Goal: Task Accomplishment & Management: Manage account settings

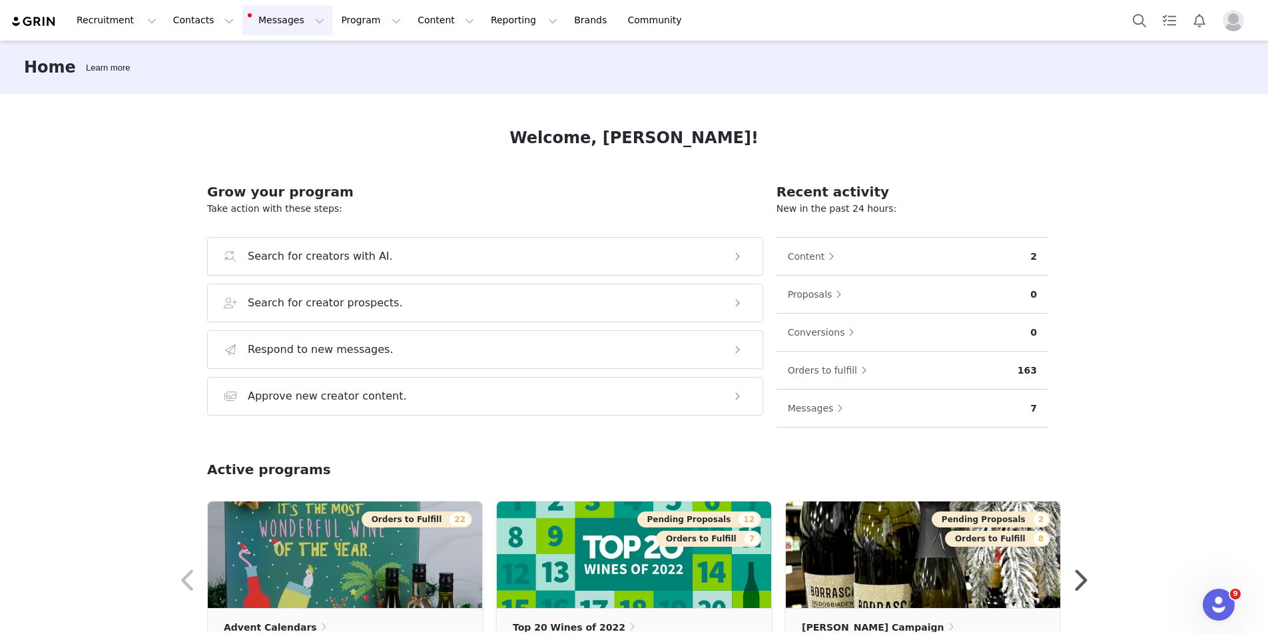
click at [270, 22] on button "Messages Messages" at bounding box center [287, 20] width 90 height 30
click at [204, 25] on button "Contacts Contacts" at bounding box center [203, 20] width 77 height 30
click at [197, 54] on p "Creators" at bounding box center [187, 59] width 40 height 14
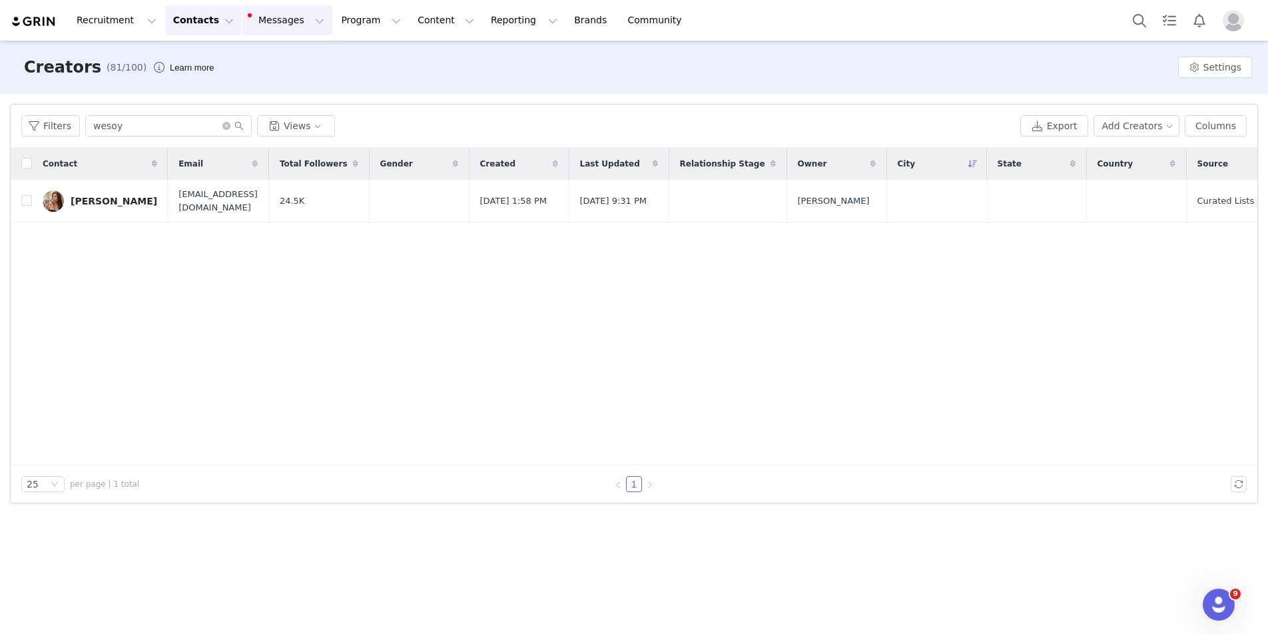
click at [279, 23] on button "Messages Messages" at bounding box center [287, 20] width 90 height 30
click at [342, 21] on button "Program Program" at bounding box center [371, 20] width 76 height 30
click at [343, 65] on link "Activations" at bounding box center [364, 59] width 105 height 25
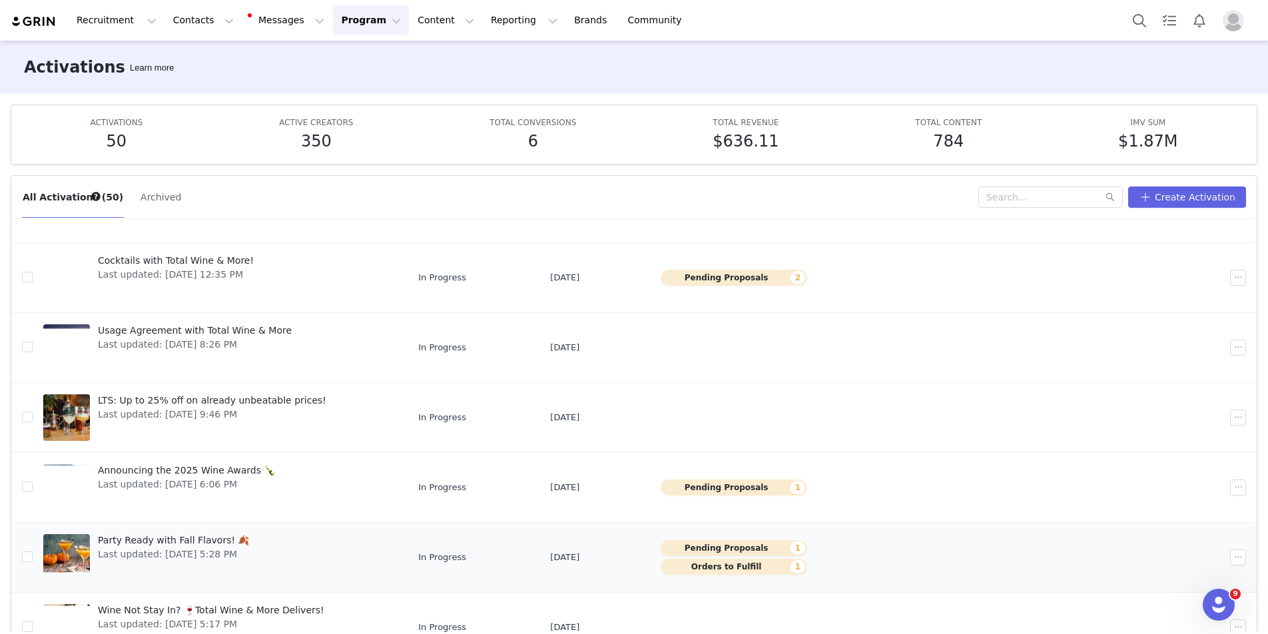
scroll to position [254, 0]
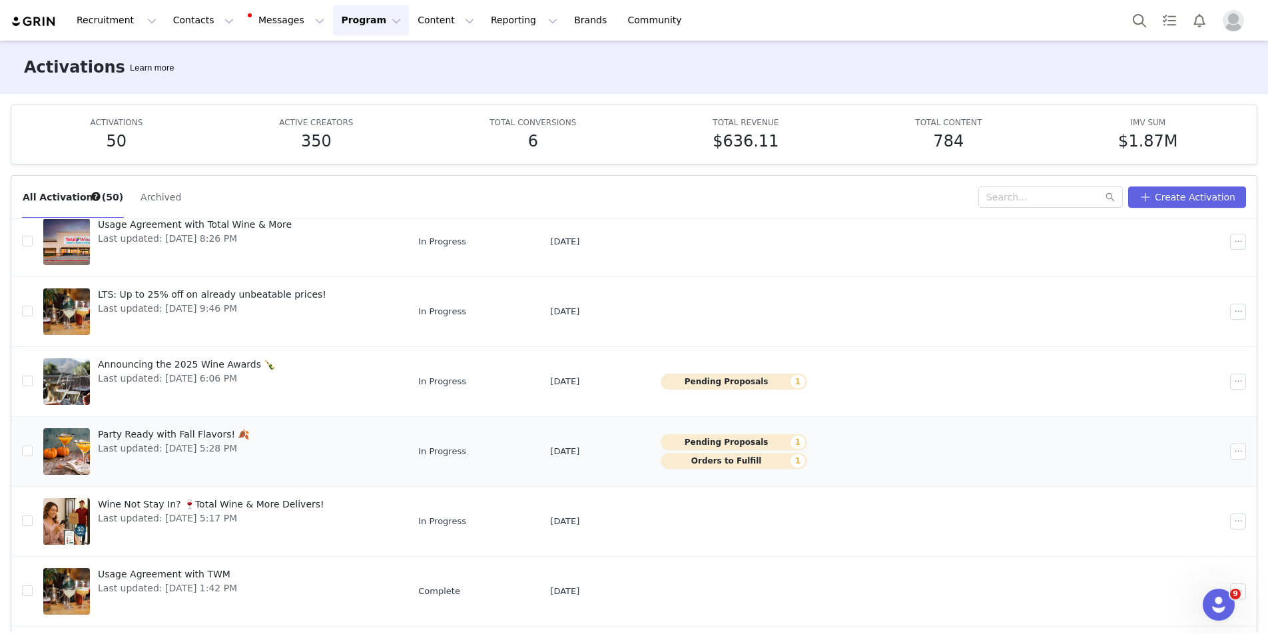
click at [189, 450] on span "Last updated: [DATE] 5:28 PM" at bounding box center [174, 449] width 152 height 14
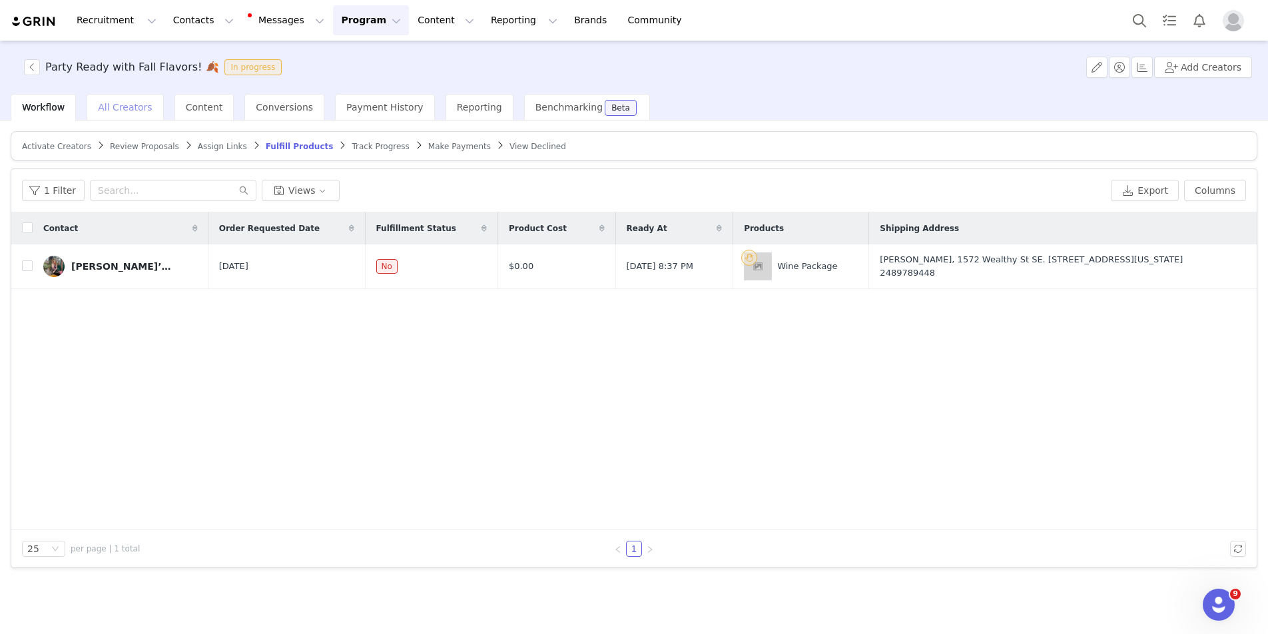
click at [129, 114] on div "All Creators" at bounding box center [125, 107] width 77 height 27
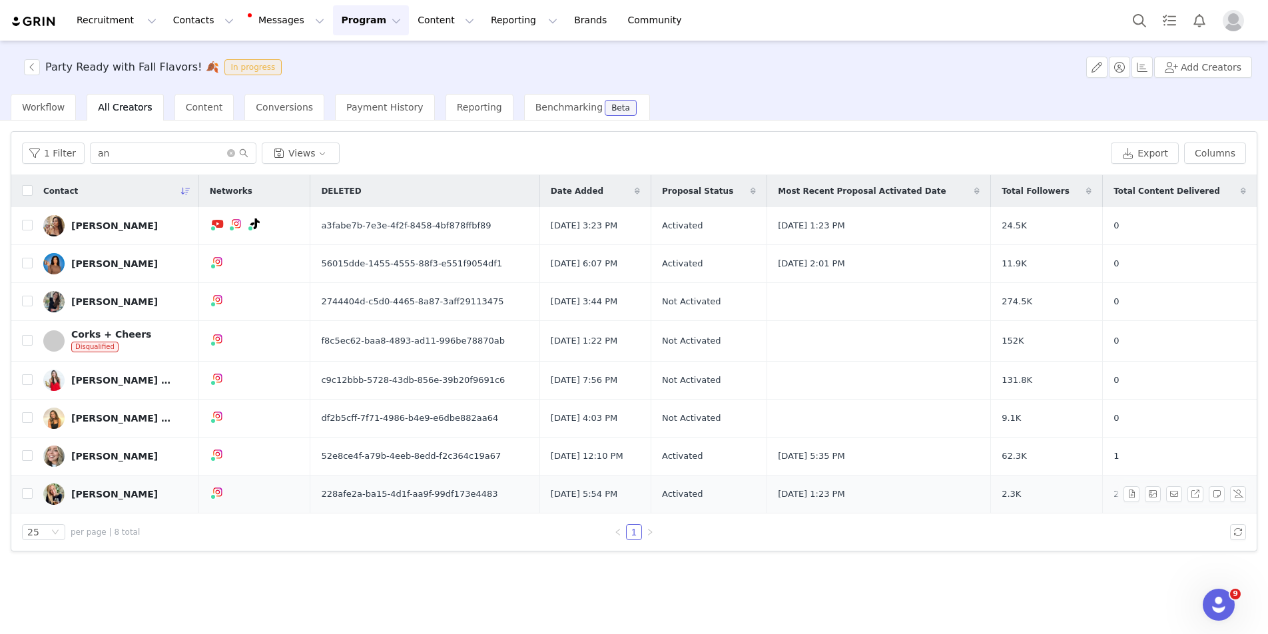
click at [133, 486] on link "[PERSON_NAME]" at bounding box center [115, 494] width 145 height 21
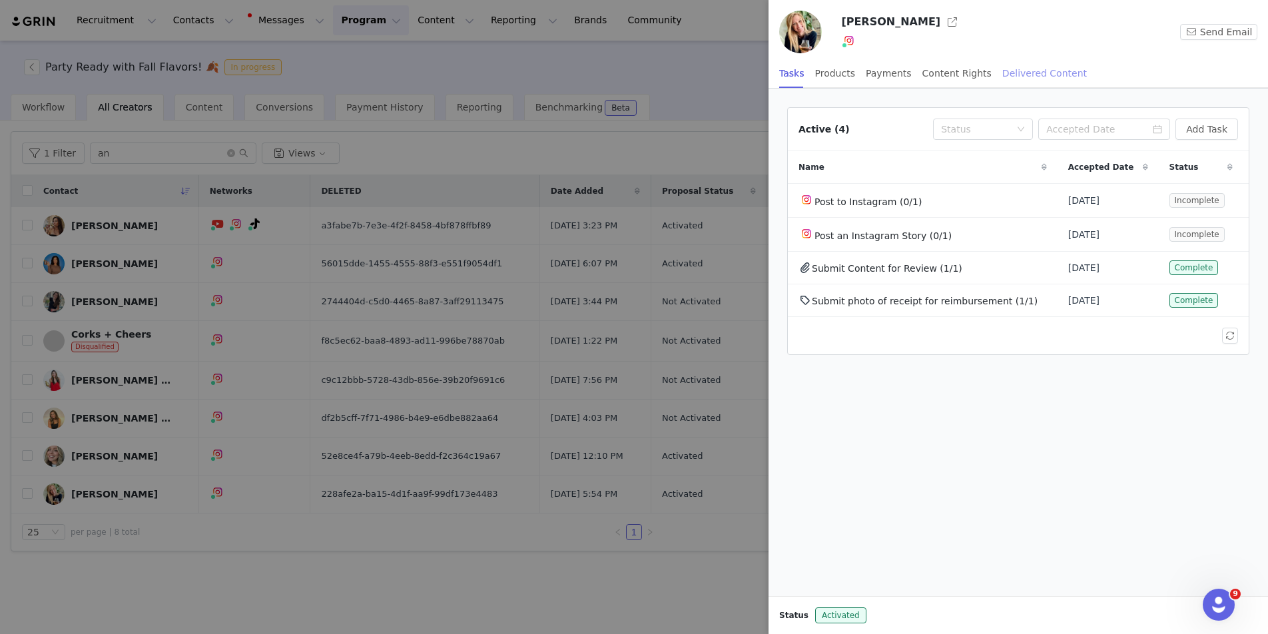
click at [1015, 71] on div "Delivered Content" at bounding box center [1045, 74] width 85 height 30
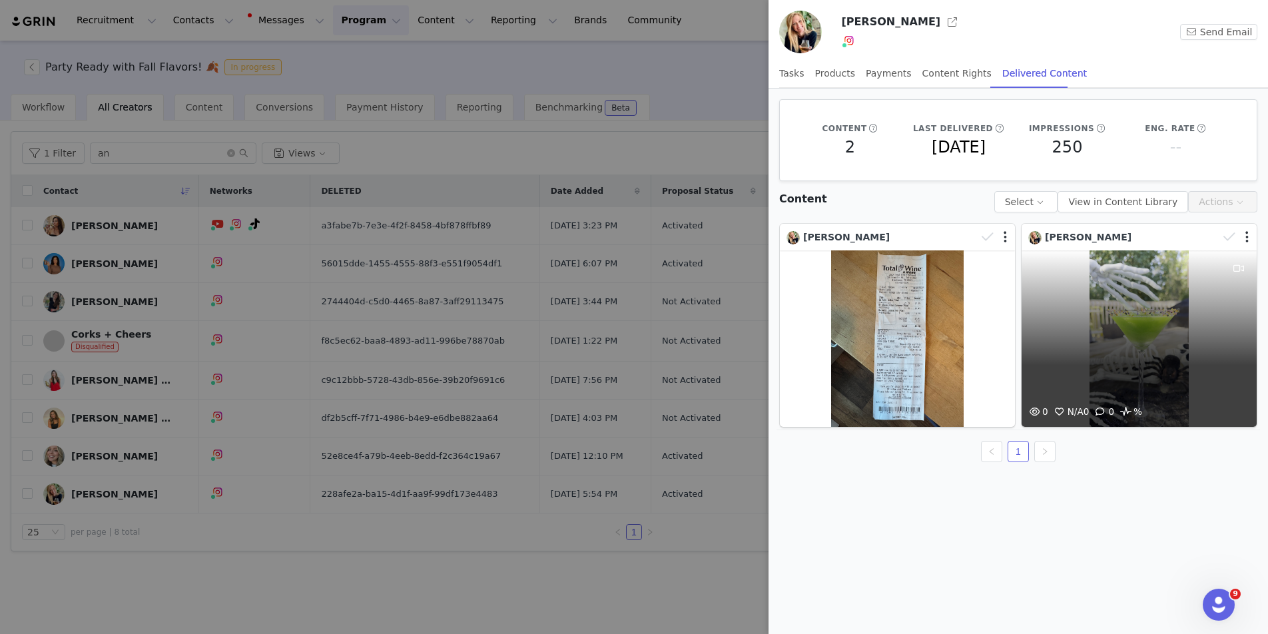
click at [1118, 336] on div "0 N/A 0 0 %" at bounding box center [1139, 338] width 235 height 177
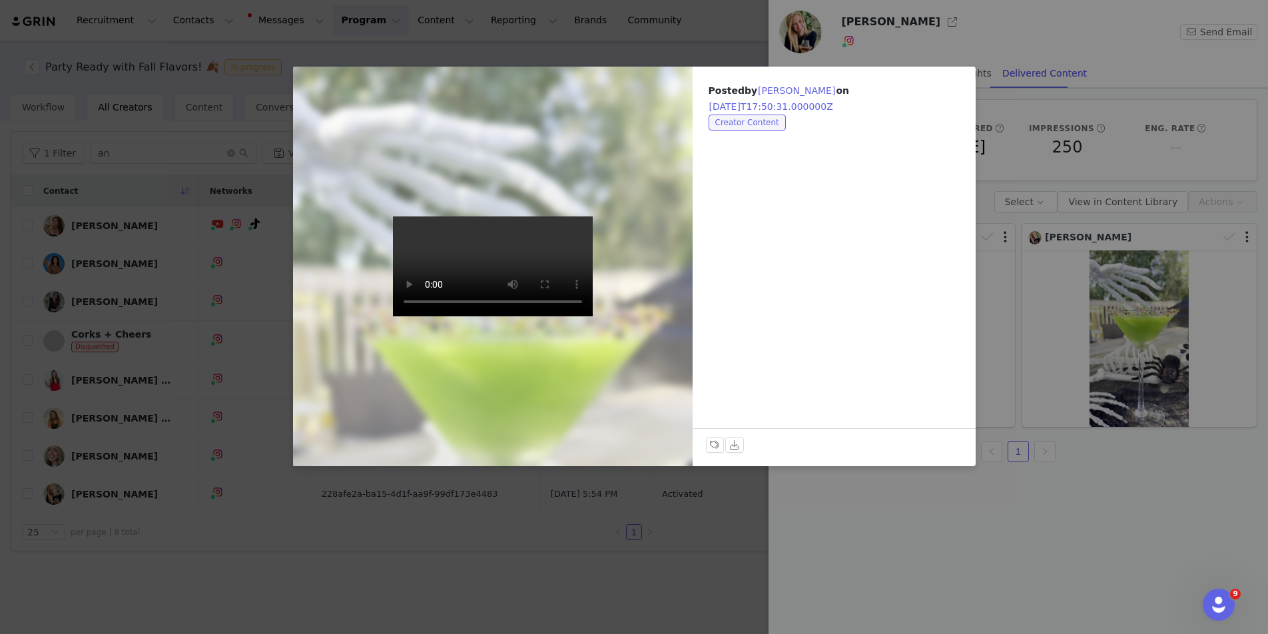
click at [518, 45] on div "Posted by [PERSON_NAME] on [DATE]T17:50:31.000000Z Creator Content Labels & Tag…" at bounding box center [634, 317] width 1268 height 634
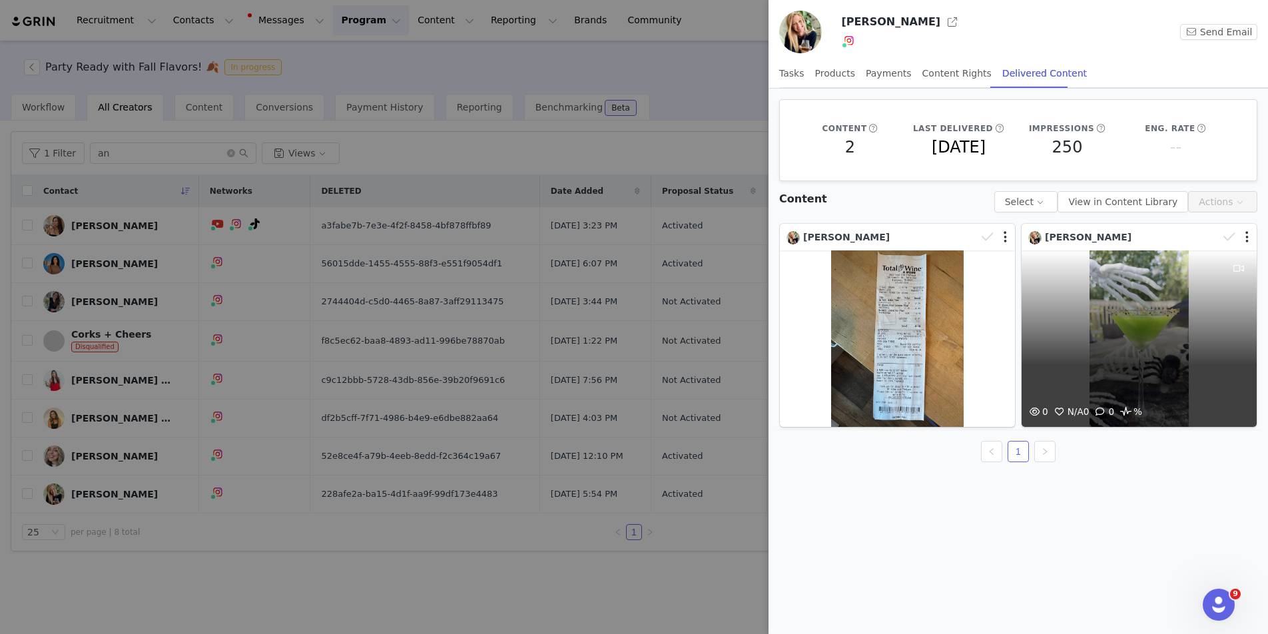
click at [1250, 231] on div at bounding box center [1237, 237] width 39 height 20
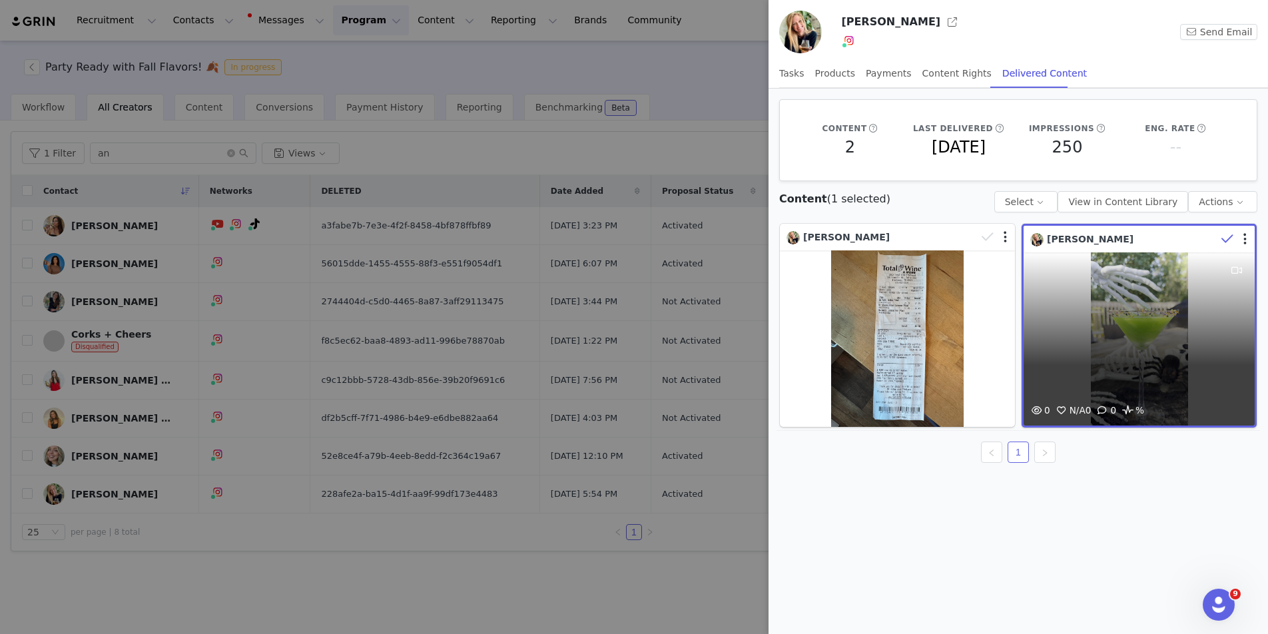
click at [1120, 312] on div "0 N/A 0 0 %" at bounding box center [1139, 338] width 231 height 173
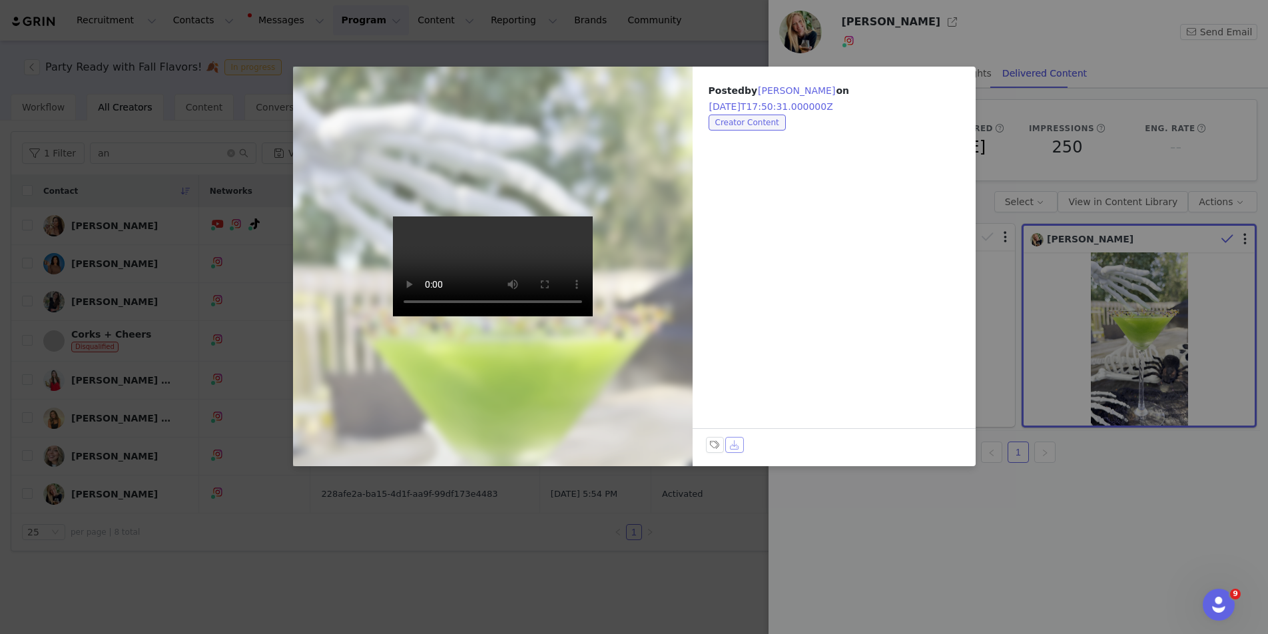
click at [730, 448] on button "Download" at bounding box center [734, 445] width 19 height 16
click at [737, 444] on button "Download" at bounding box center [734, 445] width 19 height 16
click at [606, 339] on div at bounding box center [493, 267] width 440 height 440
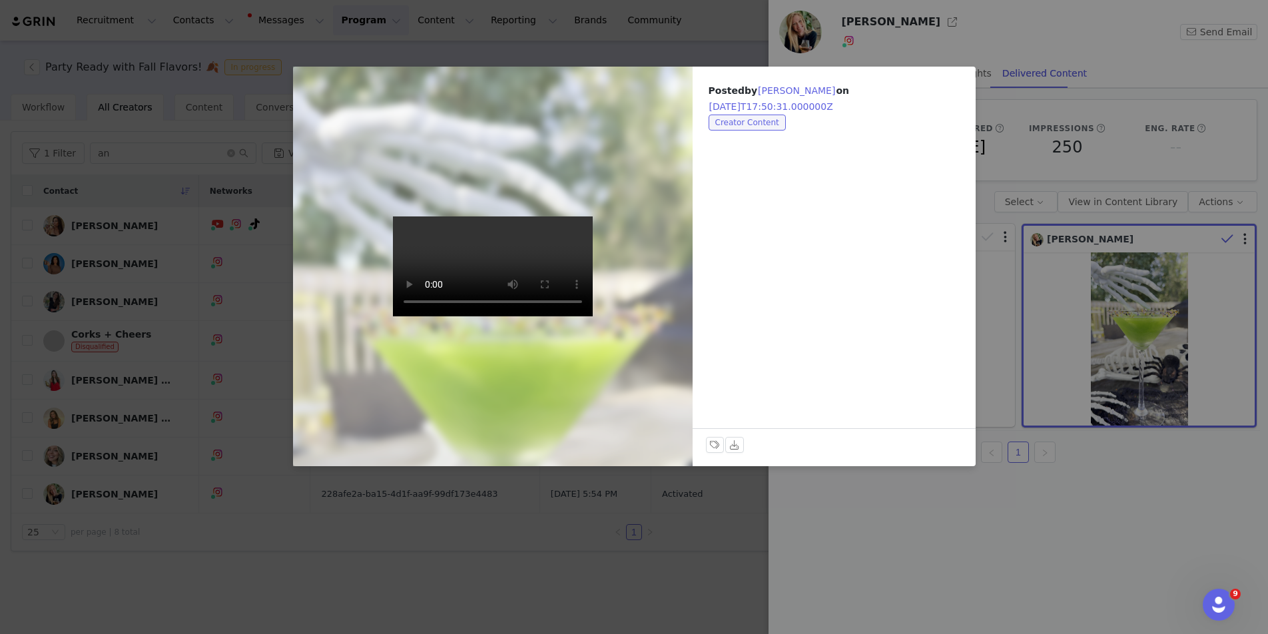
click at [681, 272] on div at bounding box center [493, 267] width 440 height 440
click at [1085, 480] on div "Posted by [PERSON_NAME] on [DATE]T17:50:31.000000Z Creator Content Labels & Tag…" at bounding box center [634, 317] width 1268 height 634
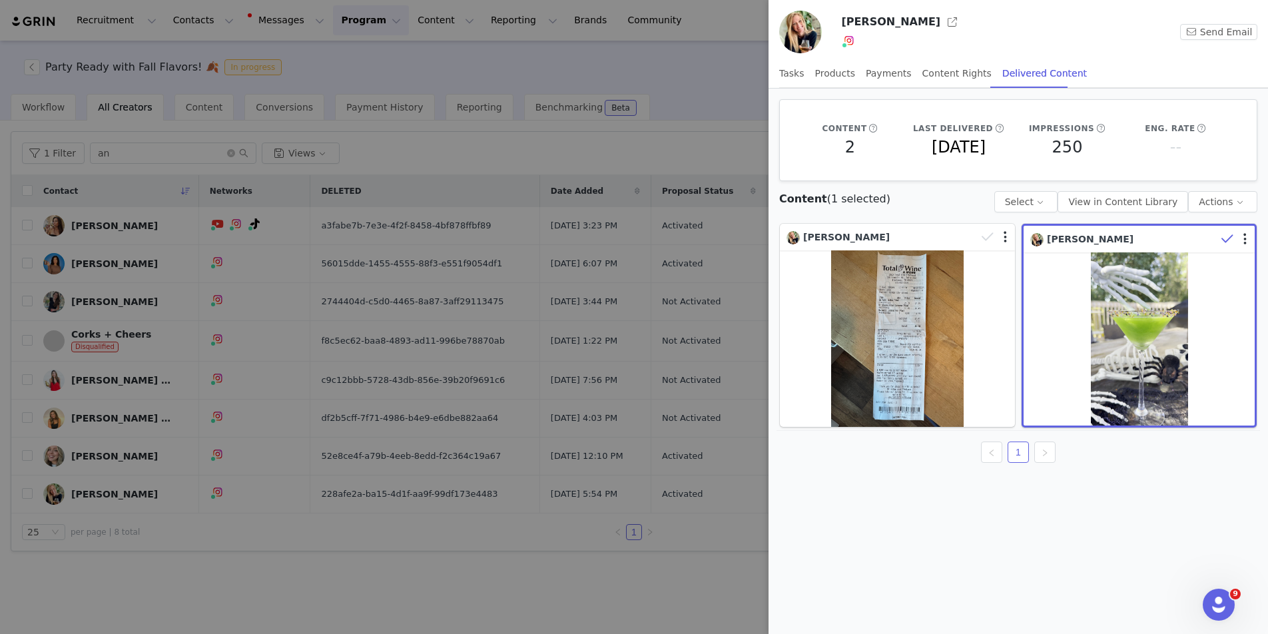
click at [724, 128] on div at bounding box center [634, 317] width 1268 height 634
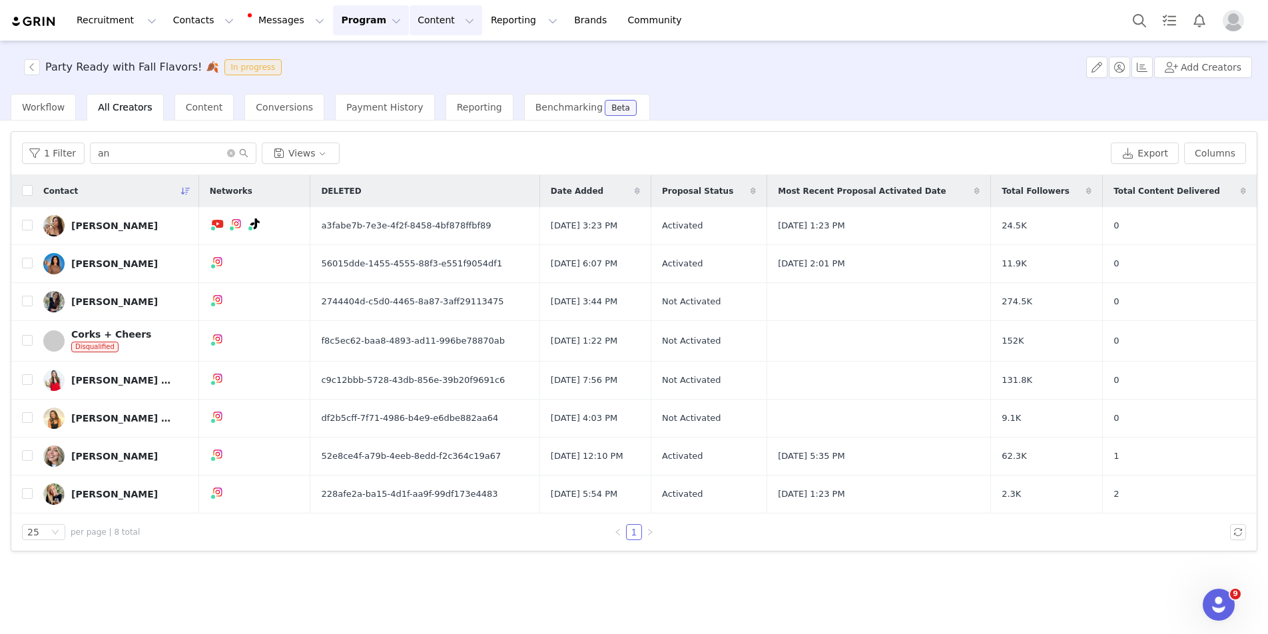
click at [410, 14] on button "Content Content" at bounding box center [446, 20] width 73 height 30
click at [419, 55] on p "Creator Content" at bounding box center [430, 59] width 75 height 14
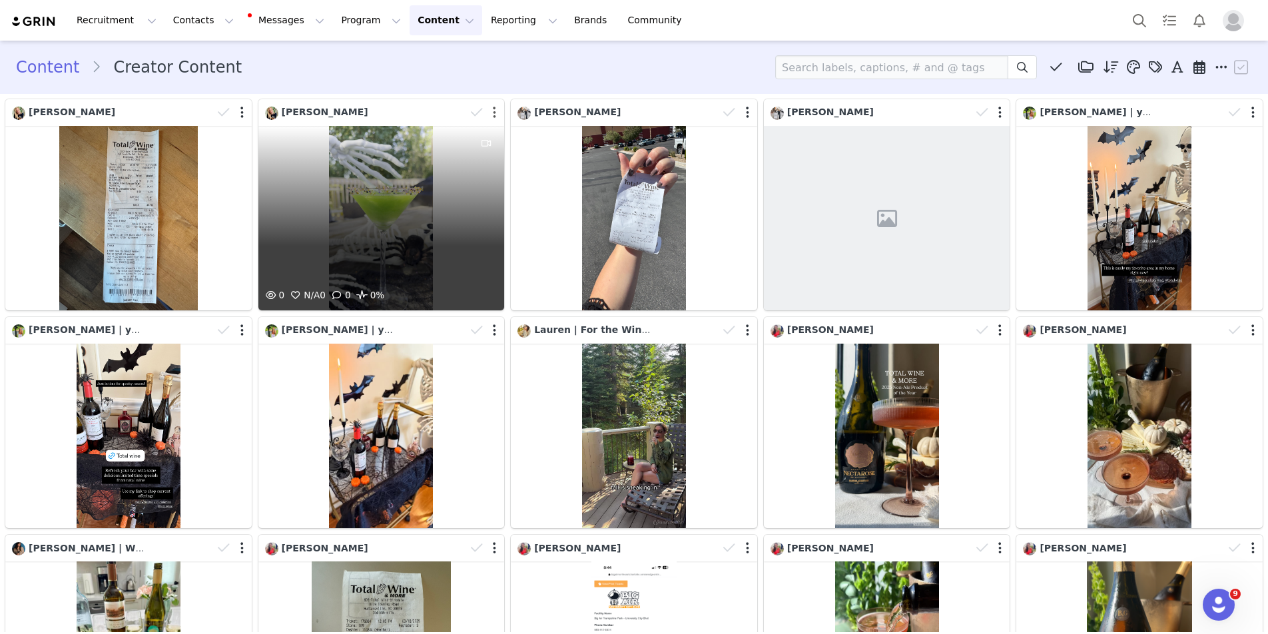
click at [496, 119] on button "button" at bounding box center [494, 112] width 3 height 13
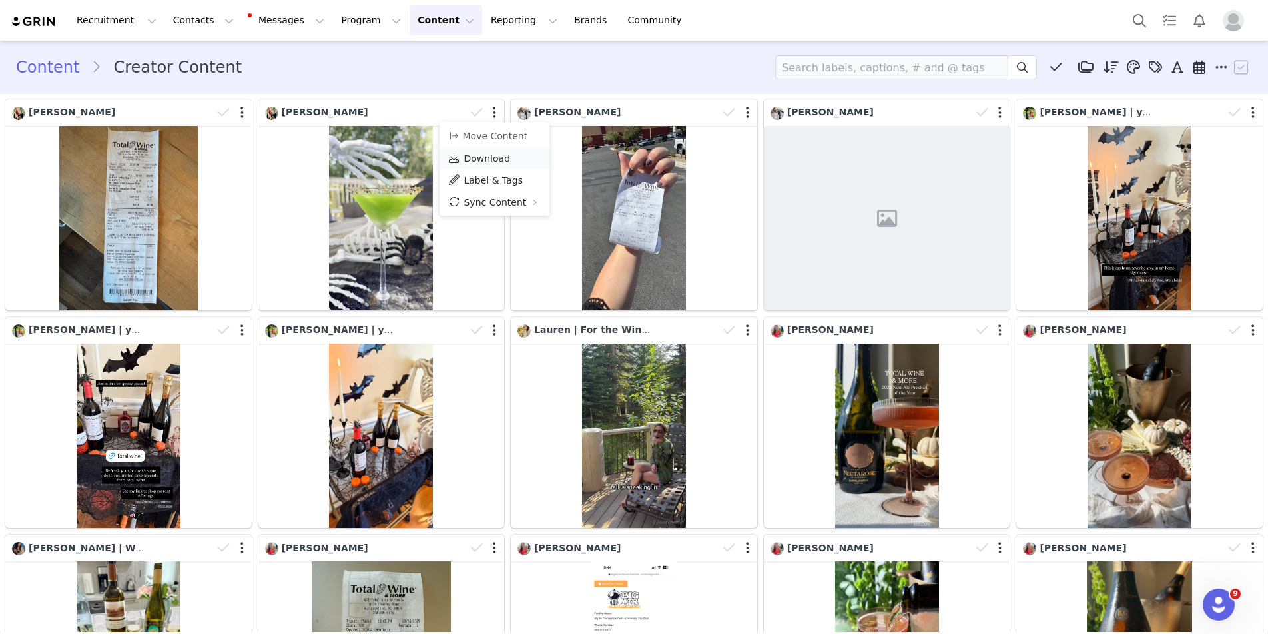
click at [484, 156] on span "Download" at bounding box center [487, 158] width 47 height 11
click at [276, 22] on button "Messages Messages" at bounding box center [287, 20] width 90 height 30
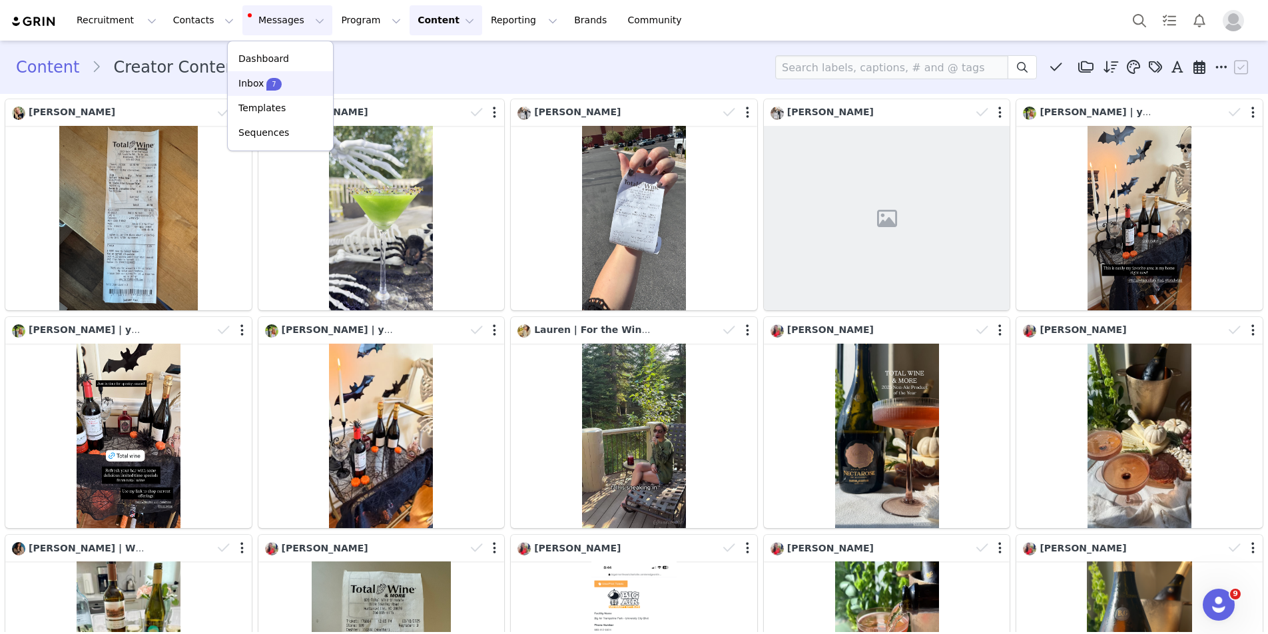
click at [263, 81] on div "Inbox 7" at bounding box center [259, 84] width 43 height 14
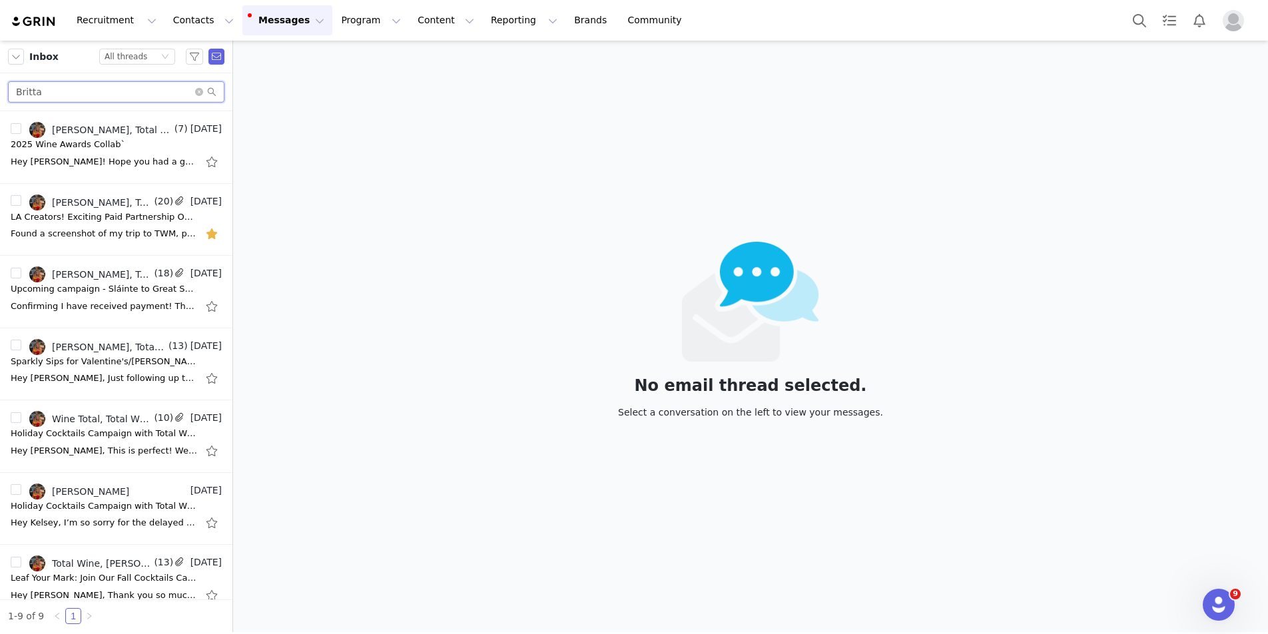
click at [192, 92] on input "Britta" at bounding box center [116, 91] width 217 height 21
click at [199, 95] on icon "icon: close-circle" at bounding box center [199, 92] width 8 height 8
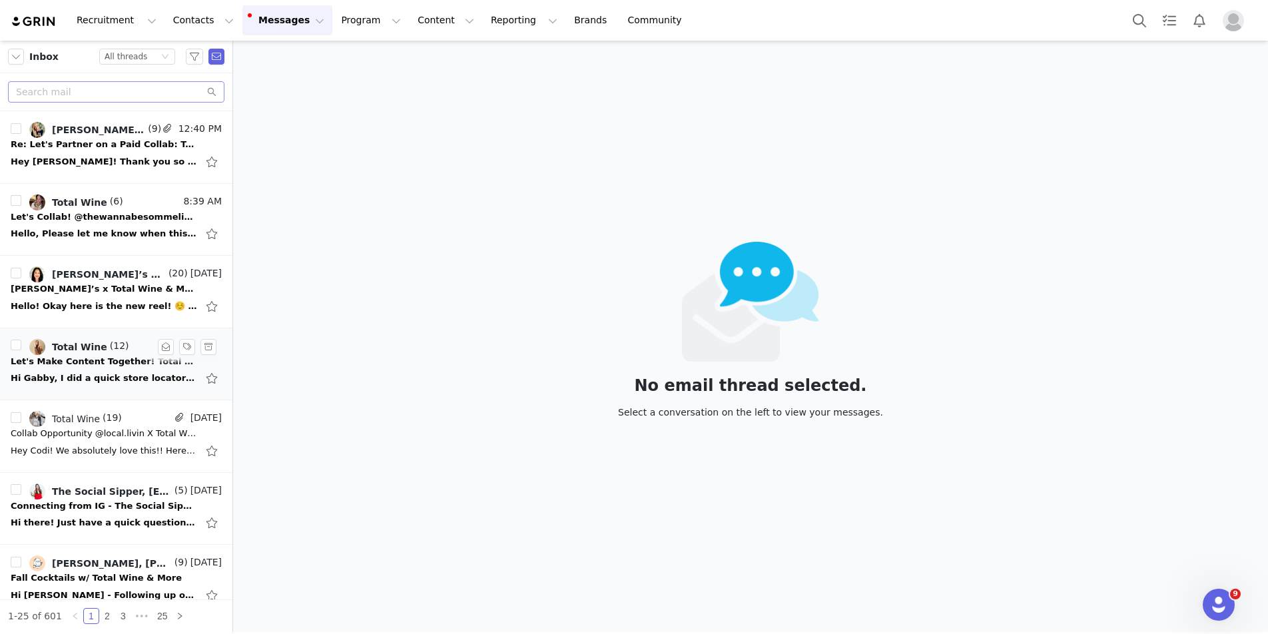
click at [99, 370] on div "Hi Gabby, I did a quick store locator search and unfortunately there are no Tot…" at bounding box center [116, 378] width 211 height 21
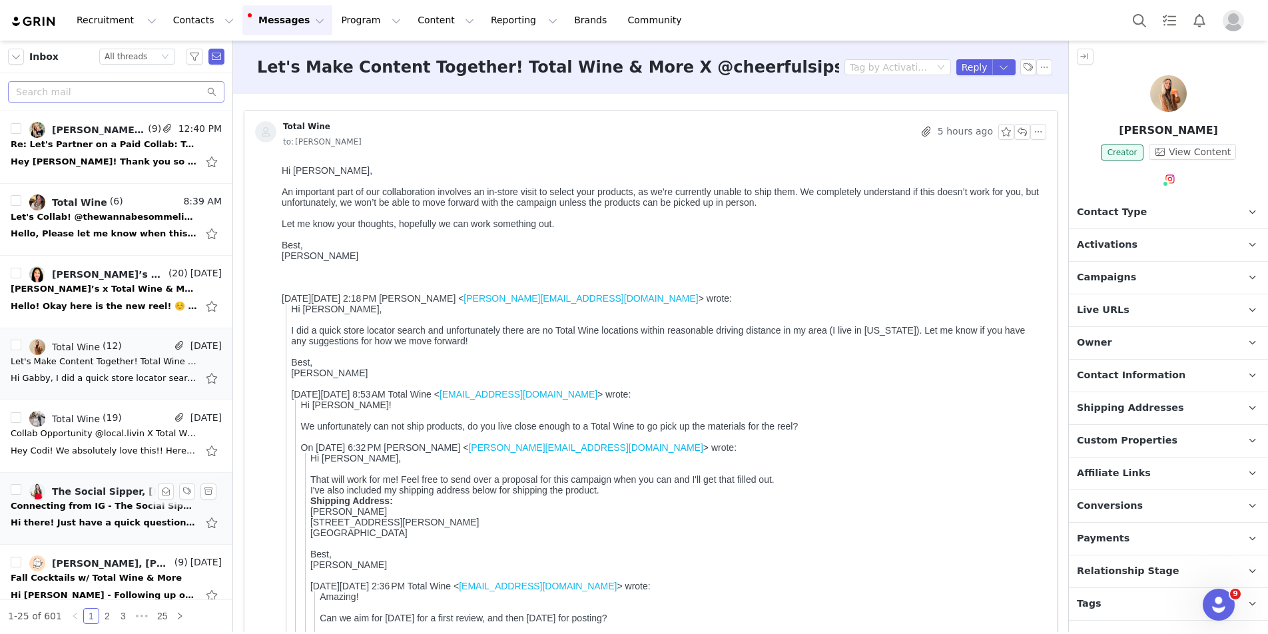
scroll to position [60, 0]
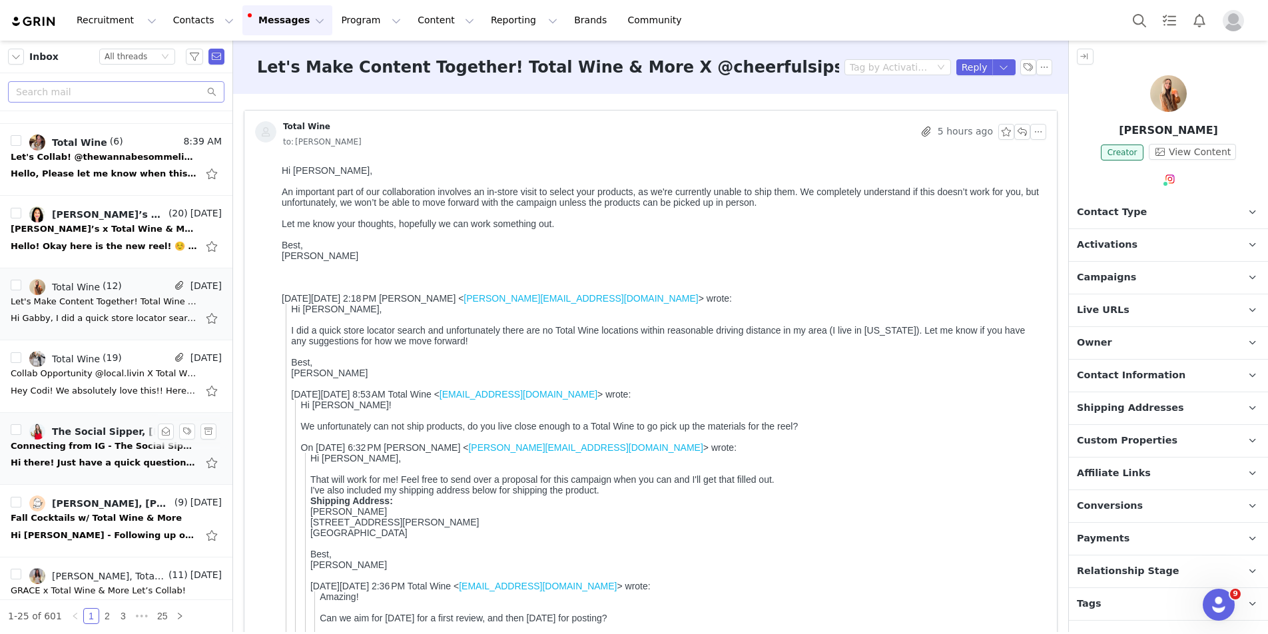
click at [77, 464] on div "Hi there! Just have a quick question on usage. Do you have any specific require…" at bounding box center [104, 462] width 187 height 13
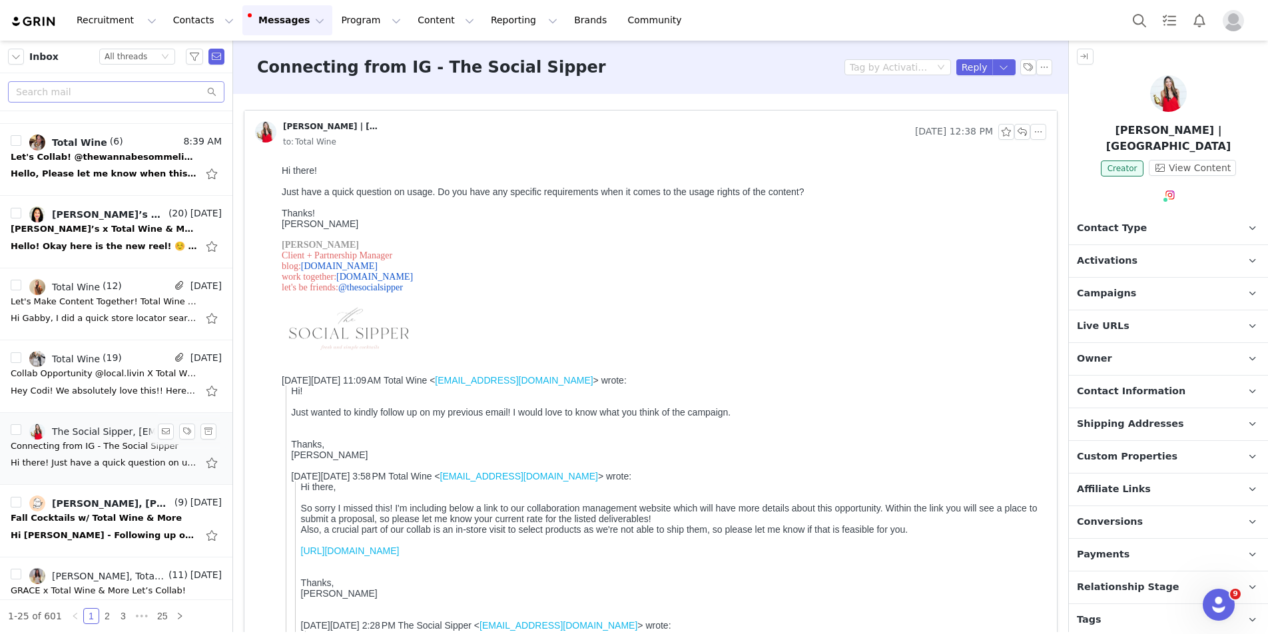
scroll to position [0, 0]
click at [93, 389] on div "Hey Codi! We absolutely love this!! Here are some edits from the team: - Can we…" at bounding box center [104, 390] width 187 height 13
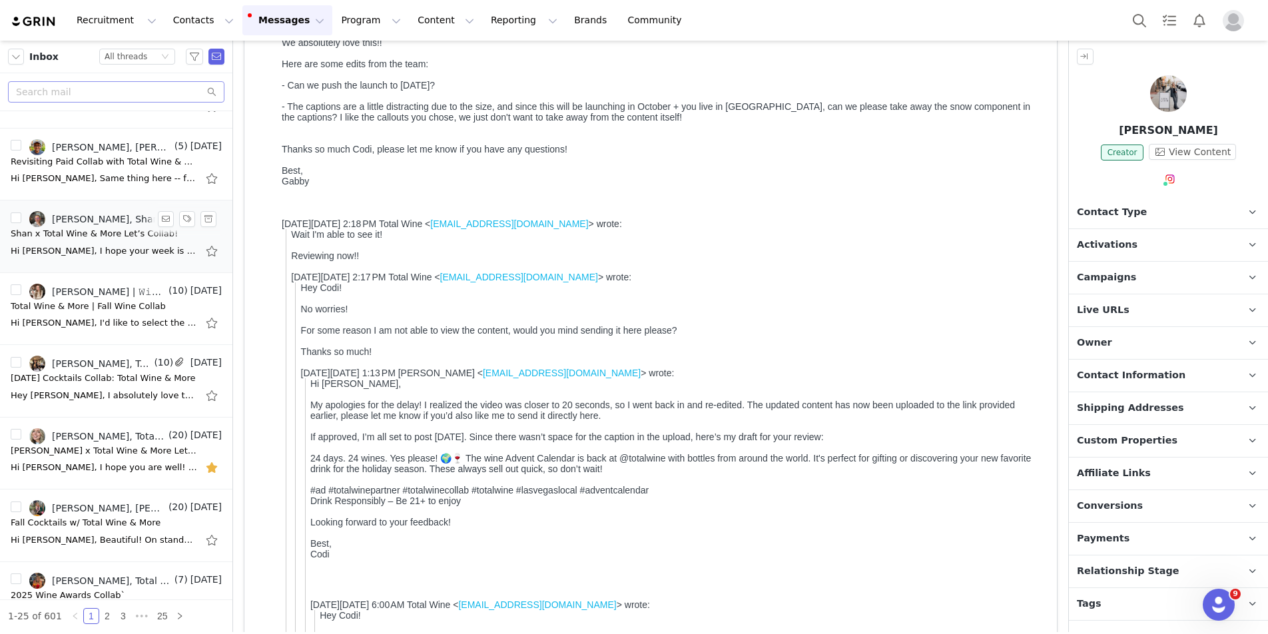
scroll to position [635, 0]
click at [90, 386] on div "Hey [PERSON_NAME], I absolutely love this!! I spoke with the team and we'd defi…" at bounding box center [116, 394] width 211 height 21
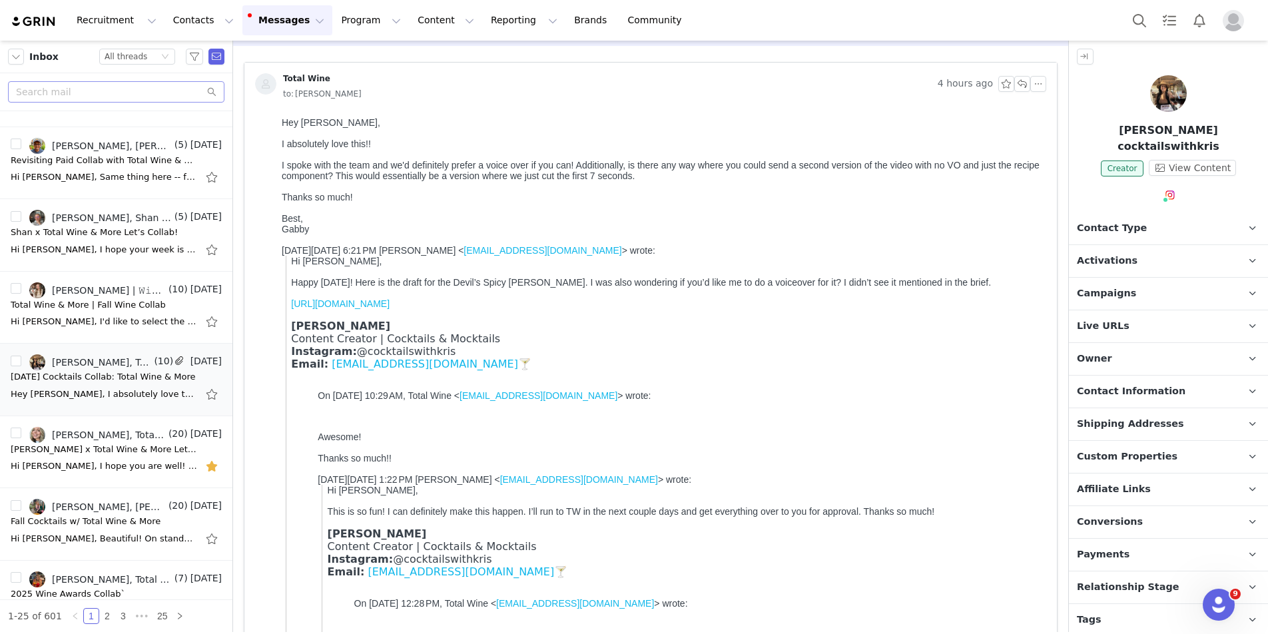
scroll to position [0, 0]
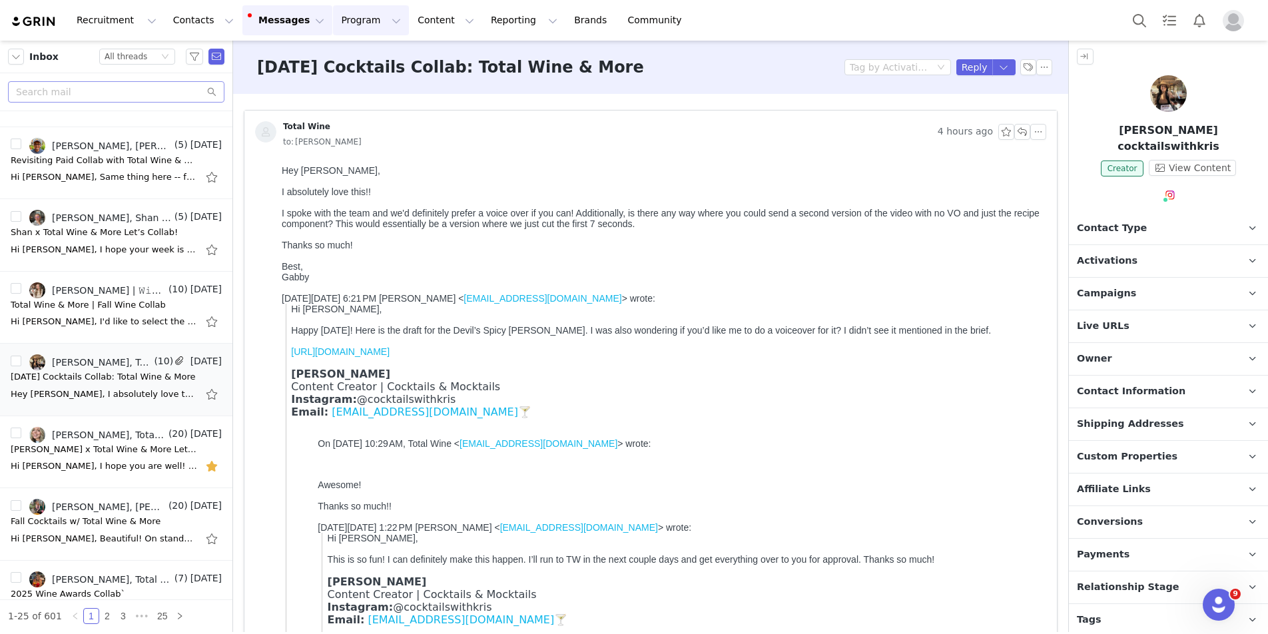
click at [378, 19] on button "Program Program" at bounding box center [371, 20] width 76 height 30
click at [348, 67] on link "Activations" at bounding box center [364, 59] width 105 height 25
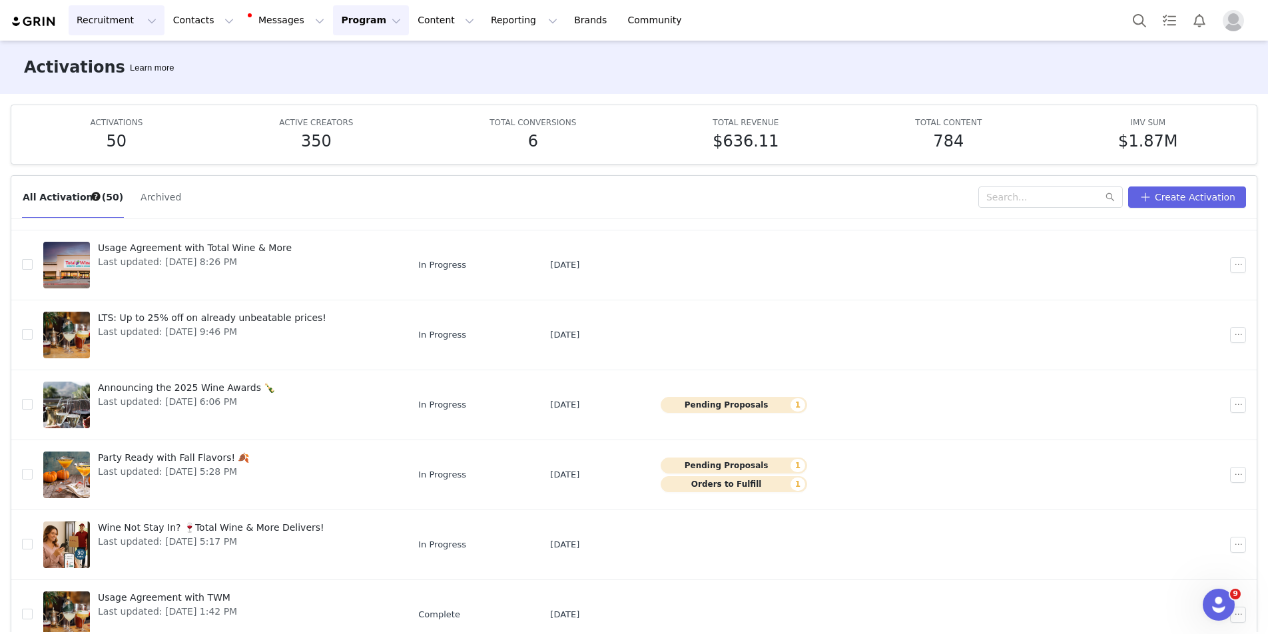
scroll to position [234, 0]
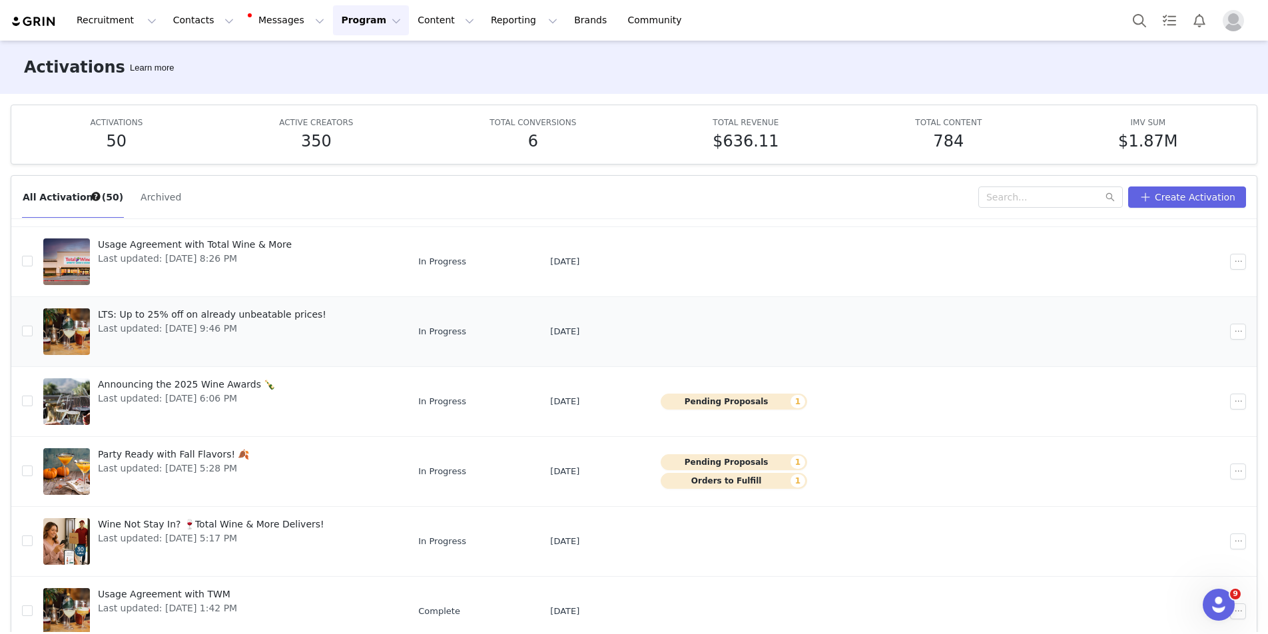
click at [205, 315] on span "LTS: Up to 25% off on already unbeatable prices!" at bounding box center [212, 315] width 228 height 14
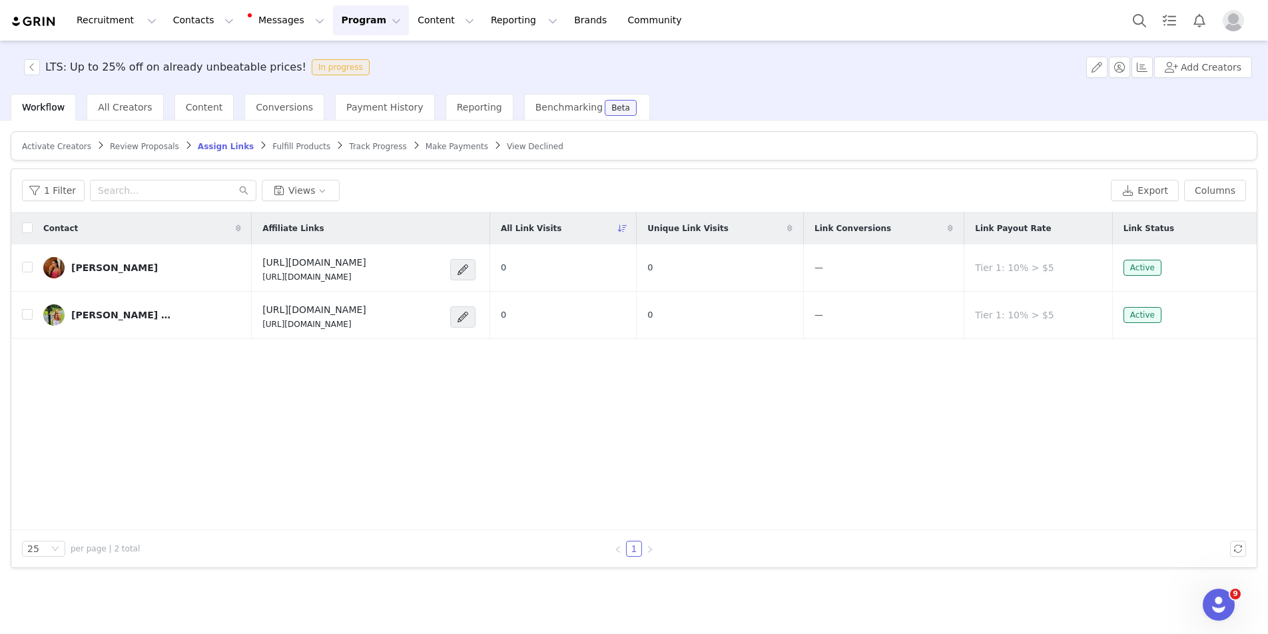
click at [367, 484] on div "Contact Affiliate Links All Link Visits Unique Link Visits Link Conversions Lin…" at bounding box center [634, 372] width 1246 height 318
click at [426, 143] on span "Make Payments" at bounding box center [457, 146] width 63 height 9
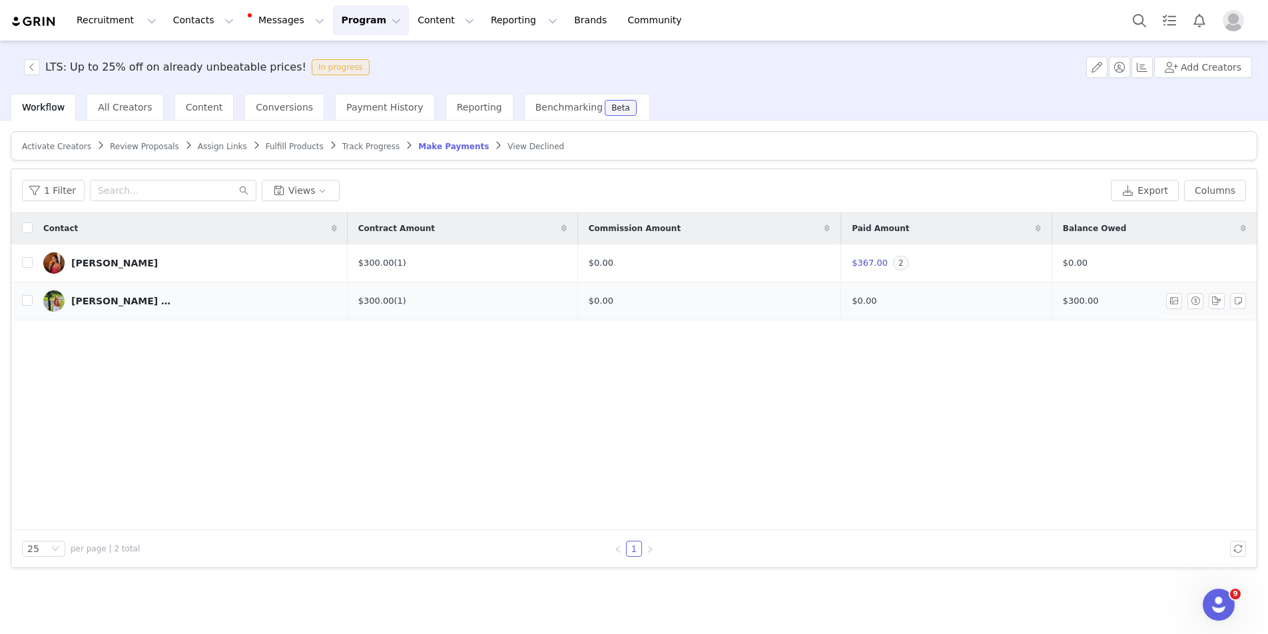
click at [117, 300] on div "[PERSON_NAME] | your tall best friend 🧡" at bounding box center [121, 301] width 100 height 11
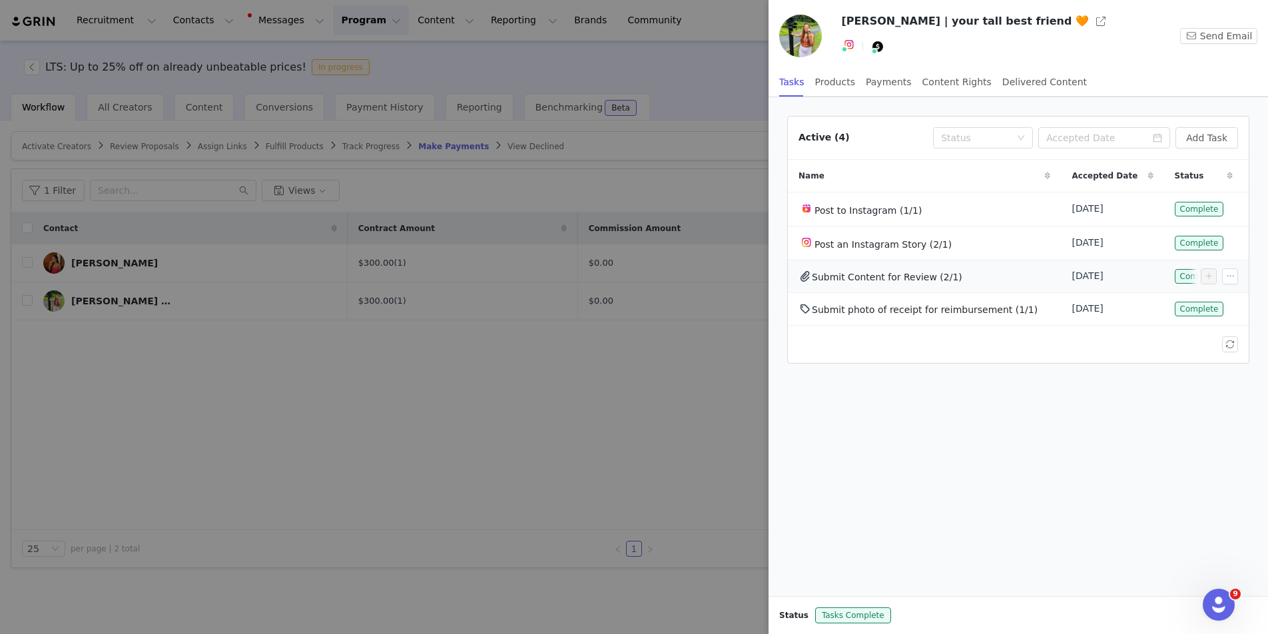
click at [919, 279] on span "Submit Content for Review (2/1)" at bounding box center [887, 277] width 151 height 11
click at [1019, 77] on div "Delivered Content" at bounding box center [1045, 82] width 85 height 30
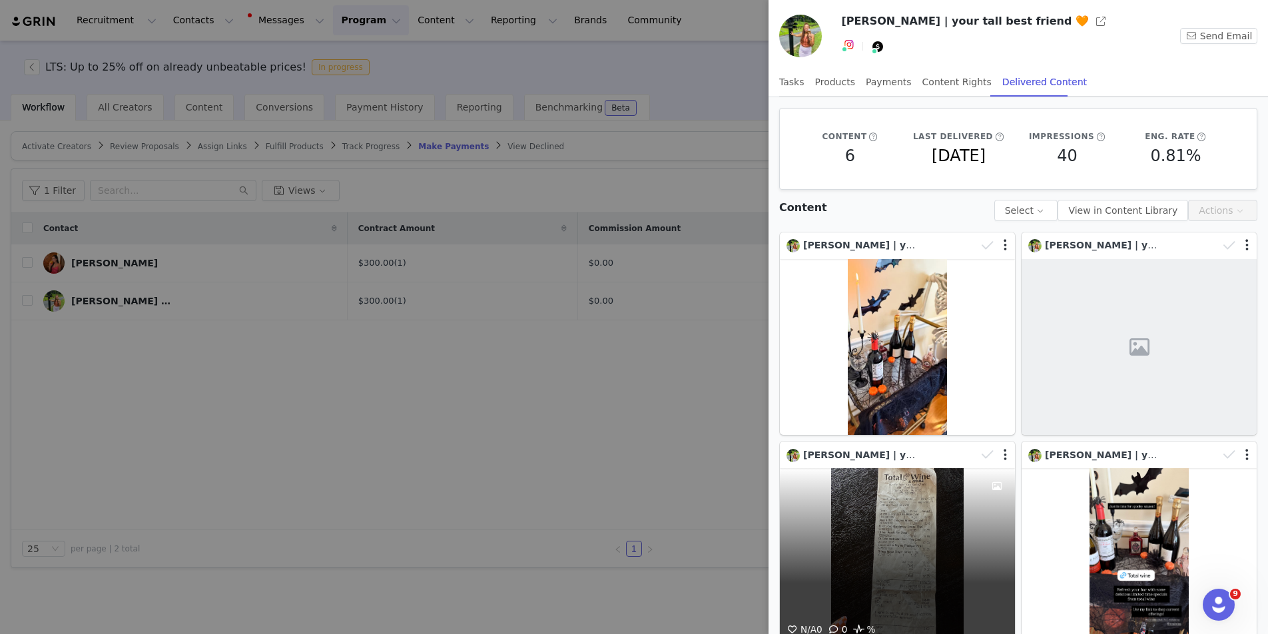
scroll to position [65, 0]
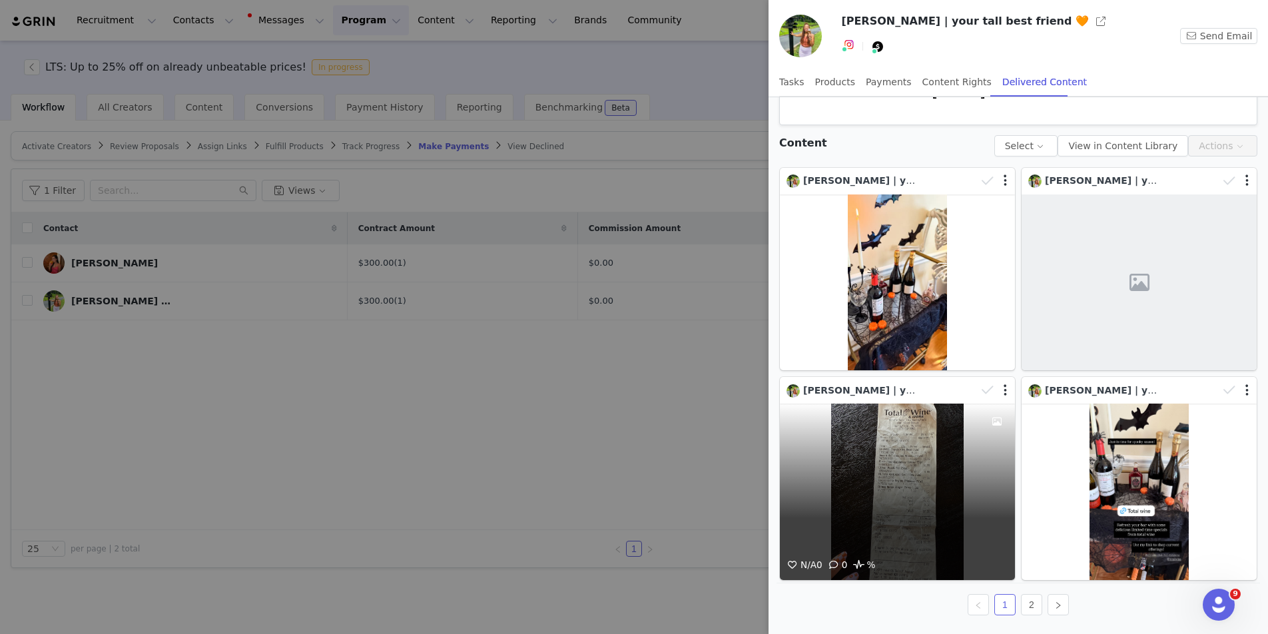
click at [909, 522] on div "N/A 0 0 %" at bounding box center [897, 492] width 235 height 177
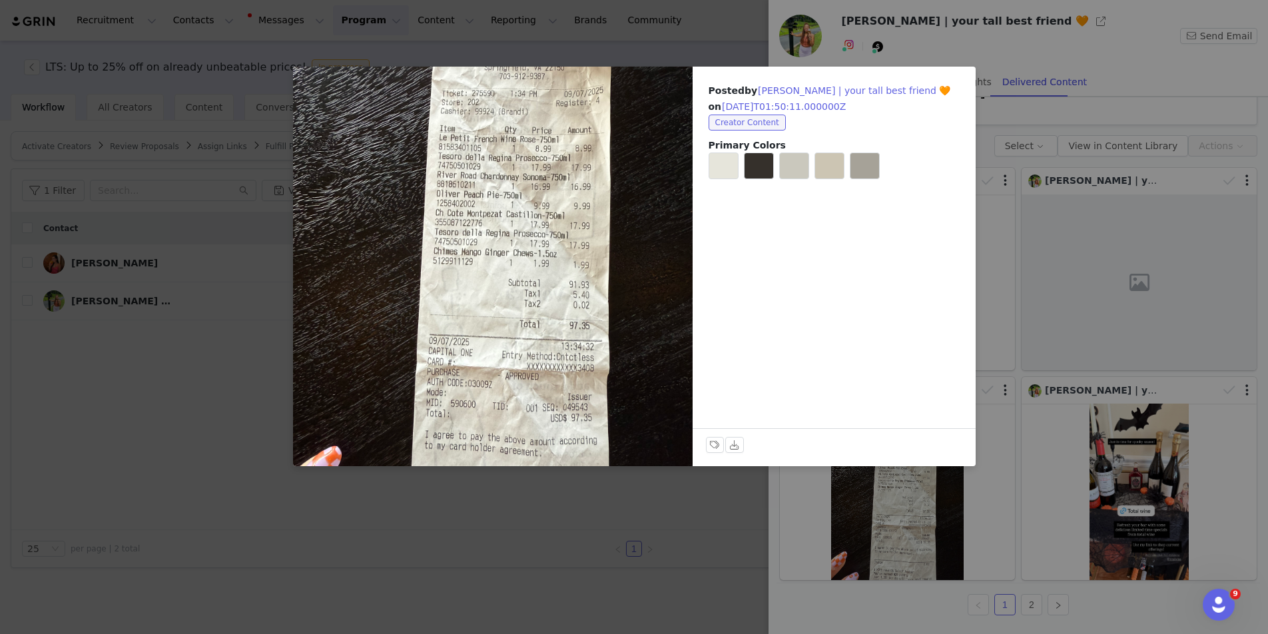
click at [683, 516] on div "Posted by [PERSON_NAME] | your tall best friend 🧡 on [DATE]T01:50:11.000000Z Cr…" at bounding box center [634, 317] width 1268 height 634
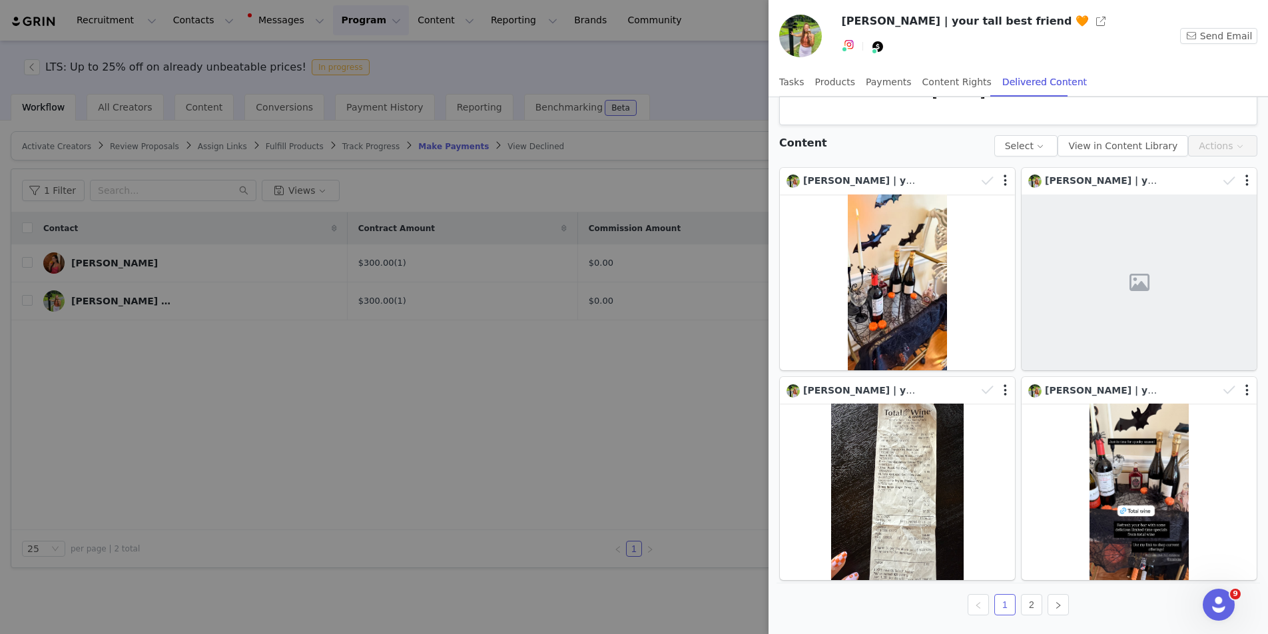
click at [660, 418] on div at bounding box center [634, 317] width 1268 height 634
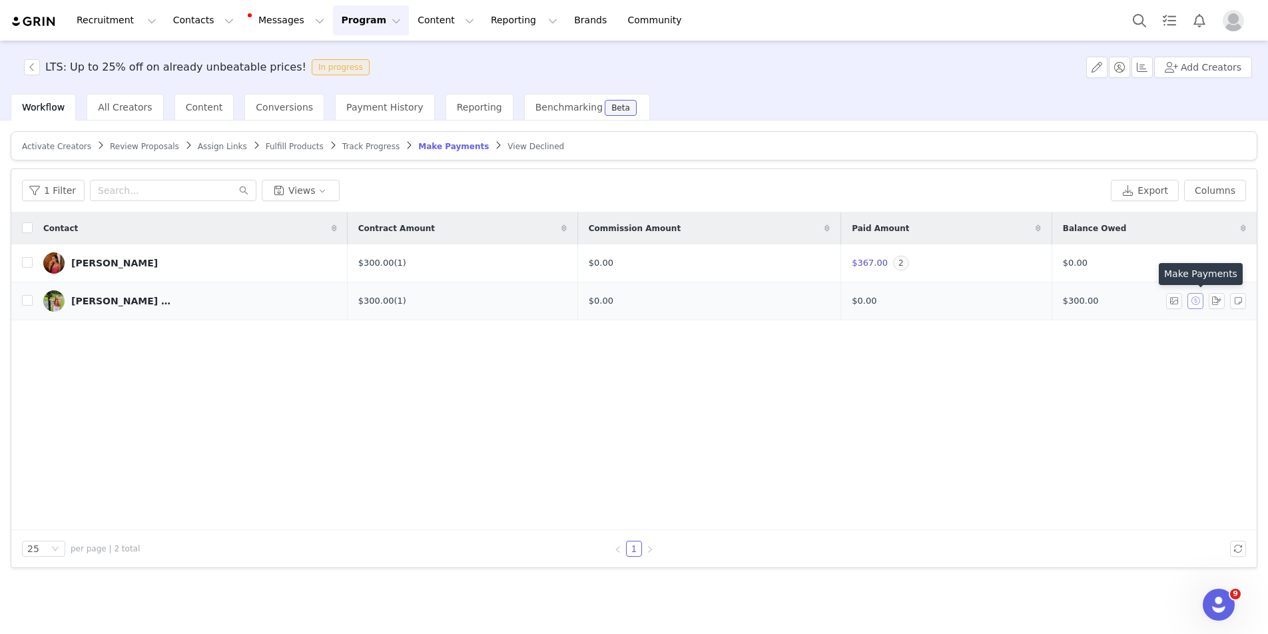
click at [1200, 300] on button "button" at bounding box center [1196, 301] width 16 height 16
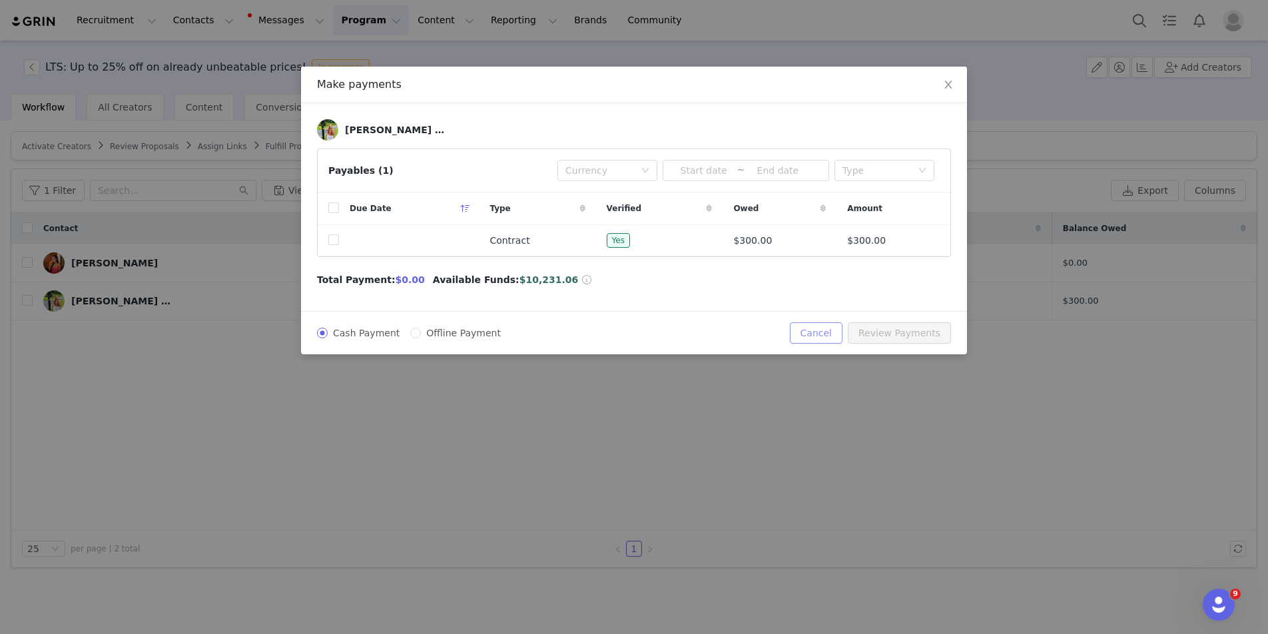
click at [830, 330] on button "Cancel" at bounding box center [816, 332] width 53 height 21
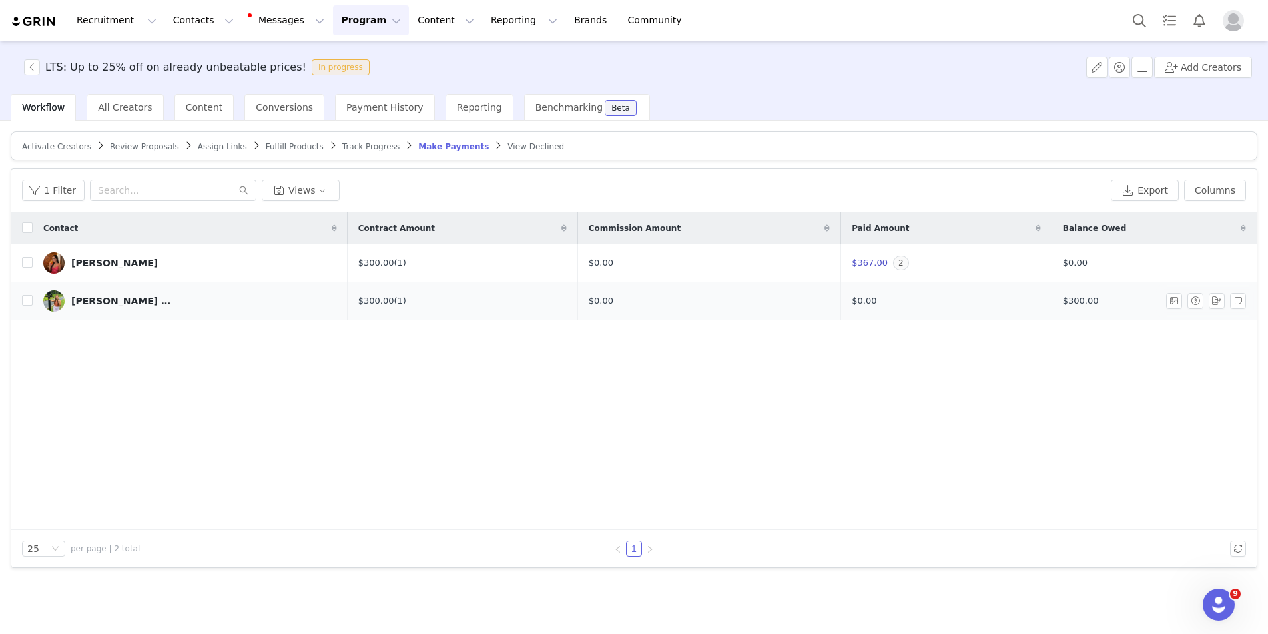
click at [133, 303] on div "[PERSON_NAME] | your tall best friend 🧡" at bounding box center [121, 301] width 100 height 11
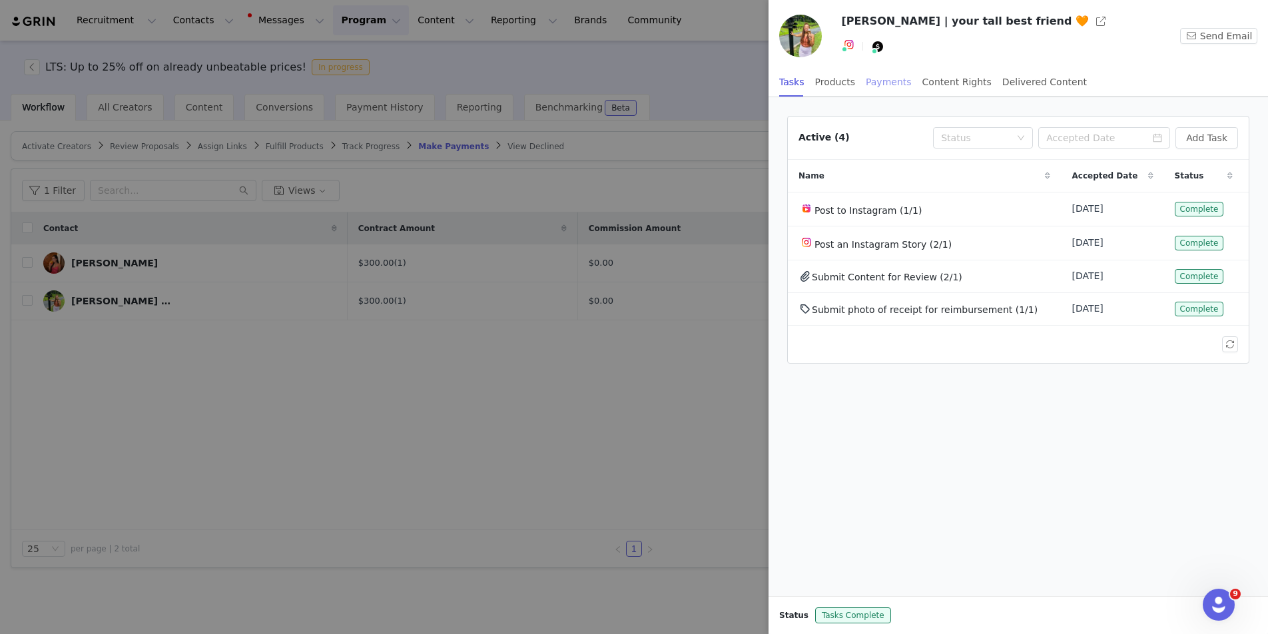
click at [878, 82] on div "Payments" at bounding box center [889, 82] width 46 height 30
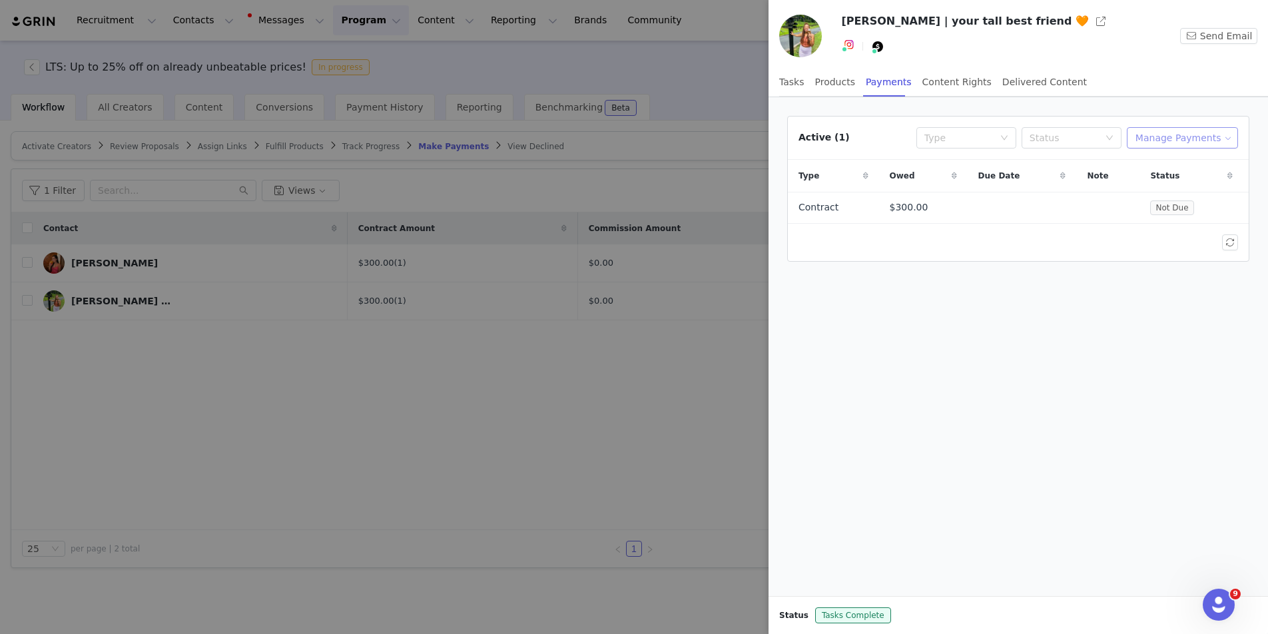
click at [1186, 135] on button "Manage Payments" at bounding box center [1182, 137] width 111 height 21
click at [1188, 182] on span "Add Payable" at bounding box center [1186, 186] width 57 height 15
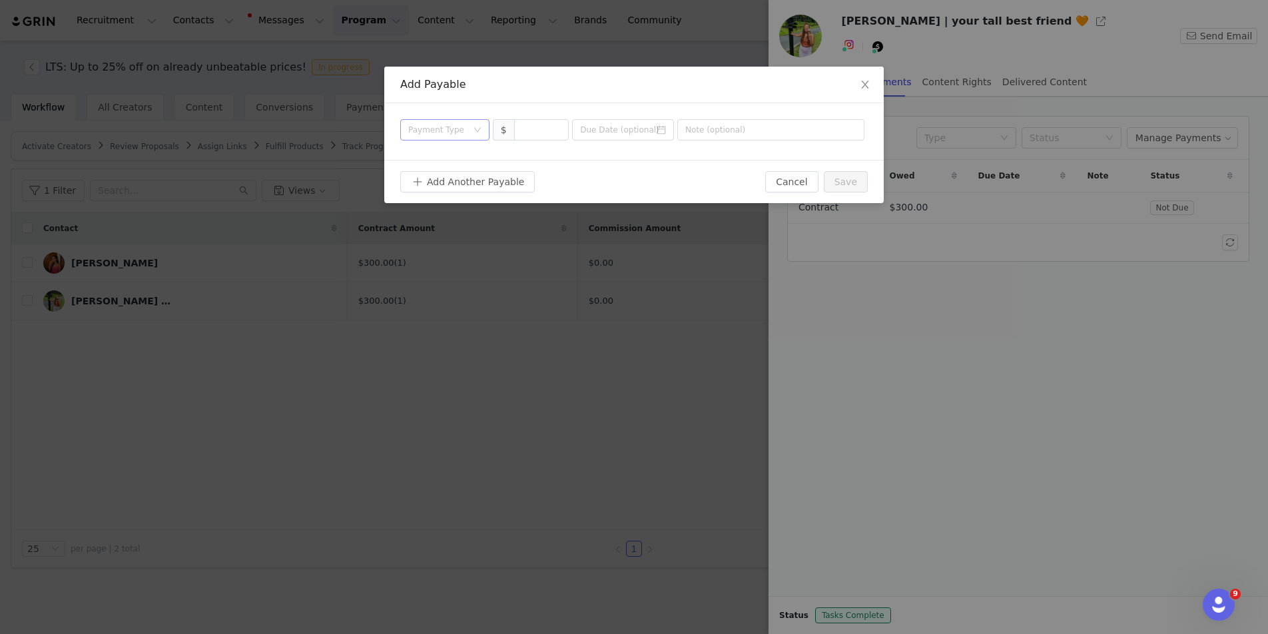
click at [436, 129] on div "Payment Type" at bounding box center [437, 129] width 59 height 13
click at [443, 220] on li "Product" at bounding box center [444, 220] width 89 height 21
click at [533, 131] on input at bounding box center [542, 130] width 54 height 20
type input "98"
click at [845, 180] on button "Save" at bounding box center [846, 181] width 44 height 21
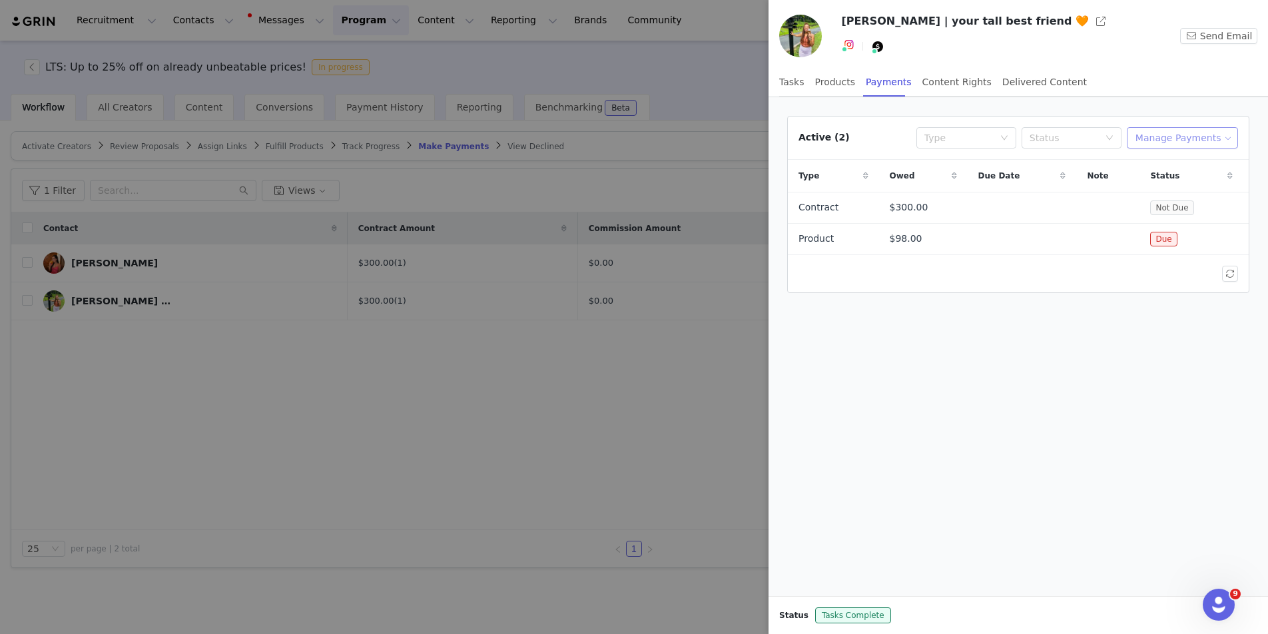
click at [1175, 135] on button "Manage Payments" at bounding box center [1182, 137] width 111 height 21
click at [1182, 165] on span "Make Payments" at bounding box center [1194, 164] width 73 height 15
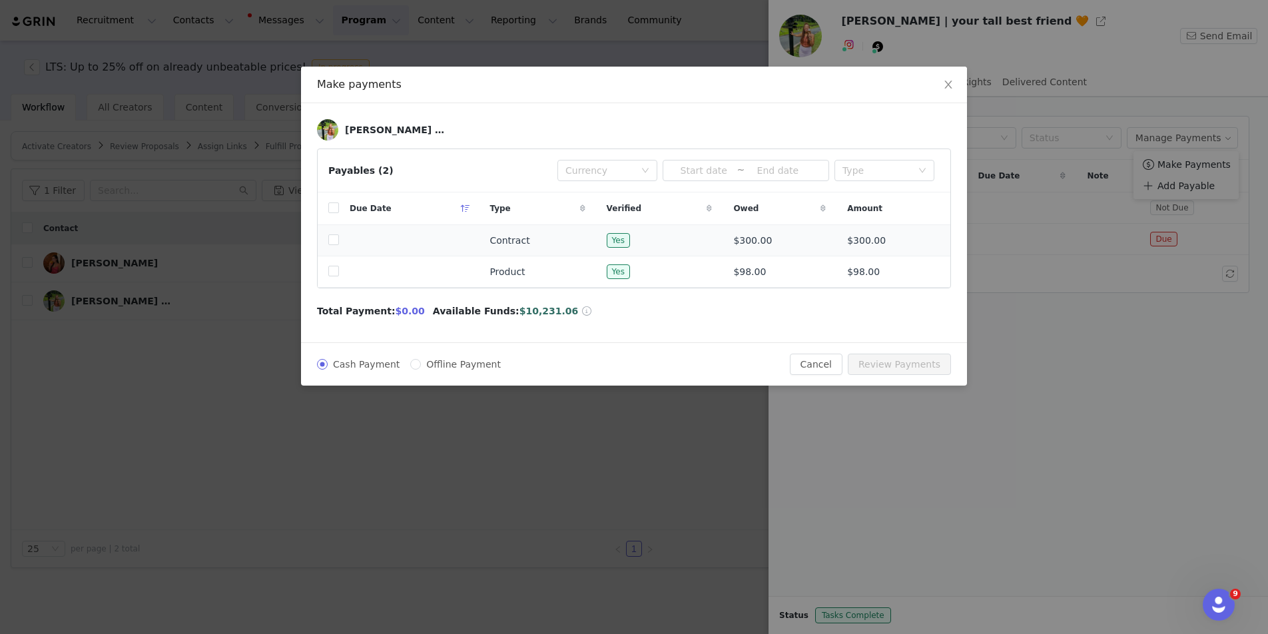
click at [328, 240] on td at bounding box center [328, 240] width 21 height 31
click at [335, 240] on input "checkbox" at bounding box center [333, 239] width 11 height 11
checkbox input "true"
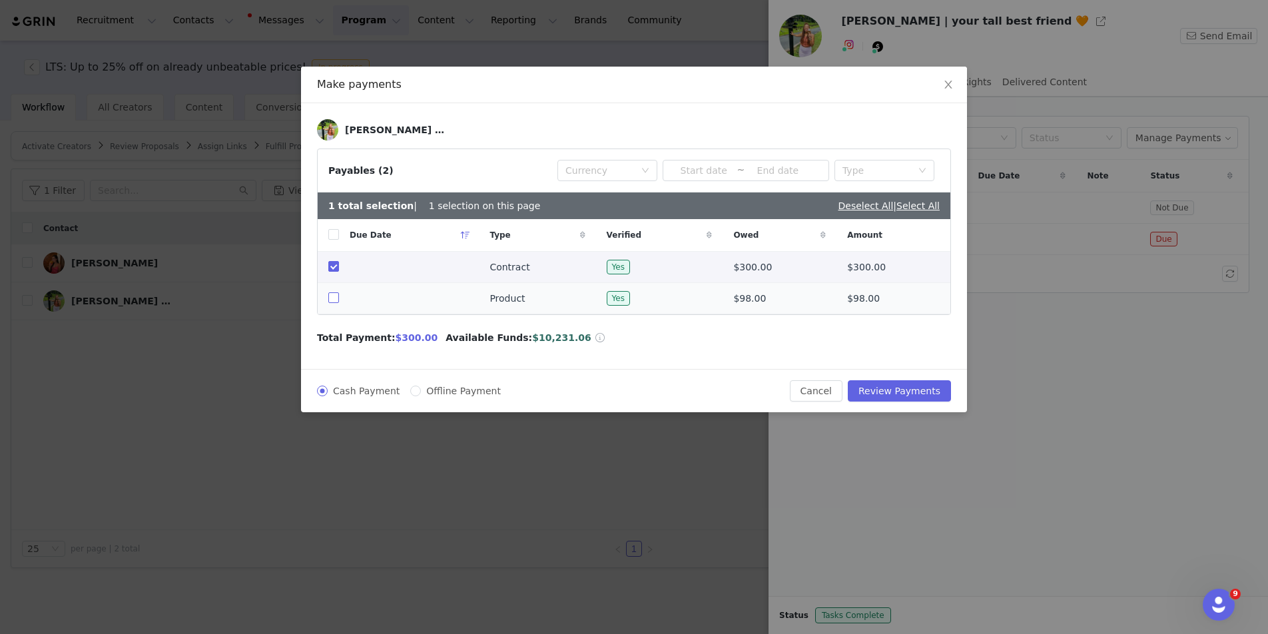
click at [335, 294] on input "checkbox" at bounding box center [333, 297] width 11 height 11
checkbox input "true"
click at [922, 388] on button "Review Payments" at bounding box center [899, 390] width 103 height 21
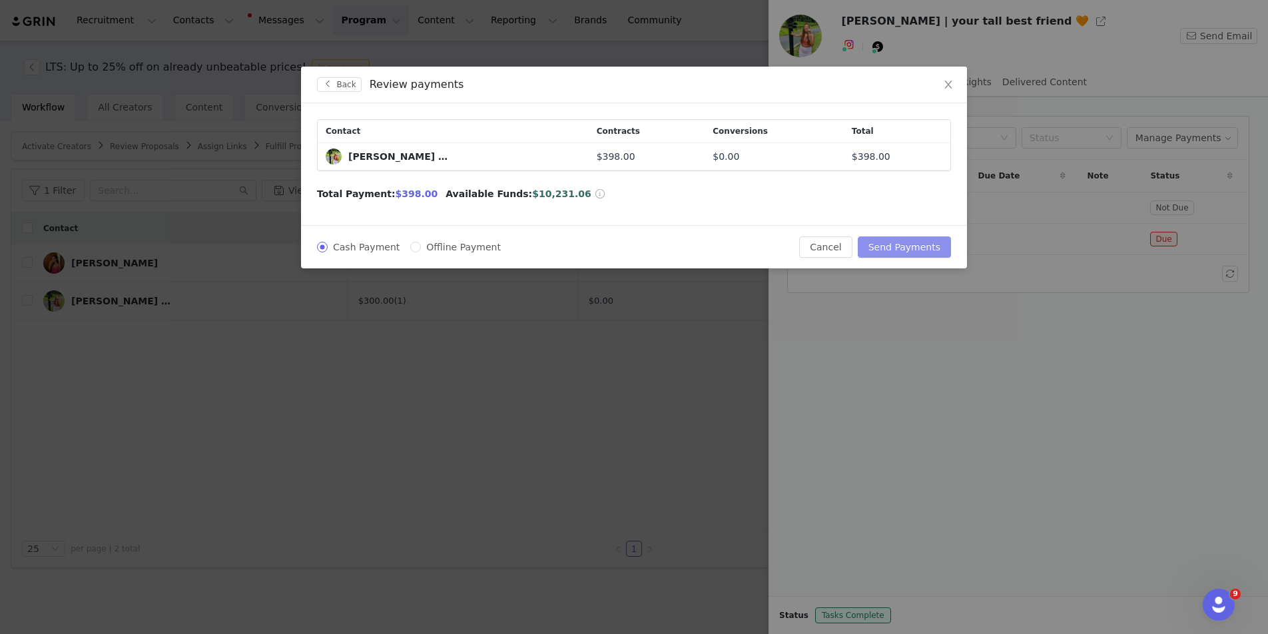
click at [921, 250] on button "Send Payments" at bounding box center [904, 246] width 93 height 21
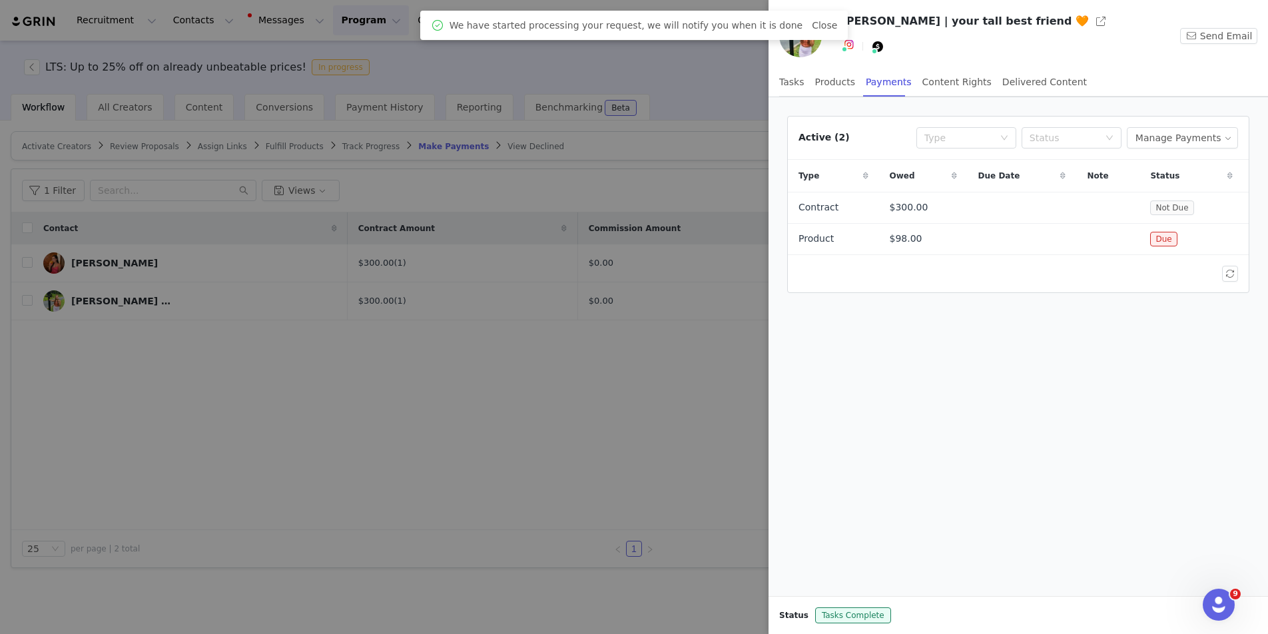
click at [688, 98] on div at bounding box center [634, 317] width 1268 height 634
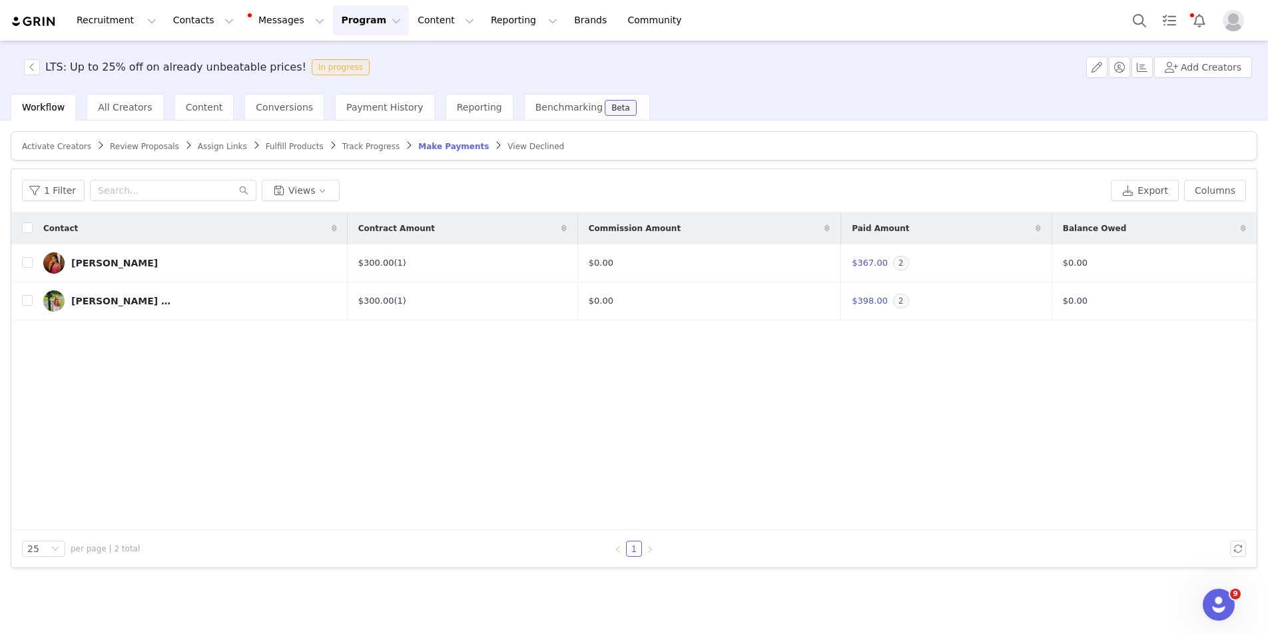
click at [362, 20] on button "Program Program" at bounding box center [371, 20] width 76 height 30
click at [356, 52] on p "Activations" at bounding box center [348, 59] width 51 height 14
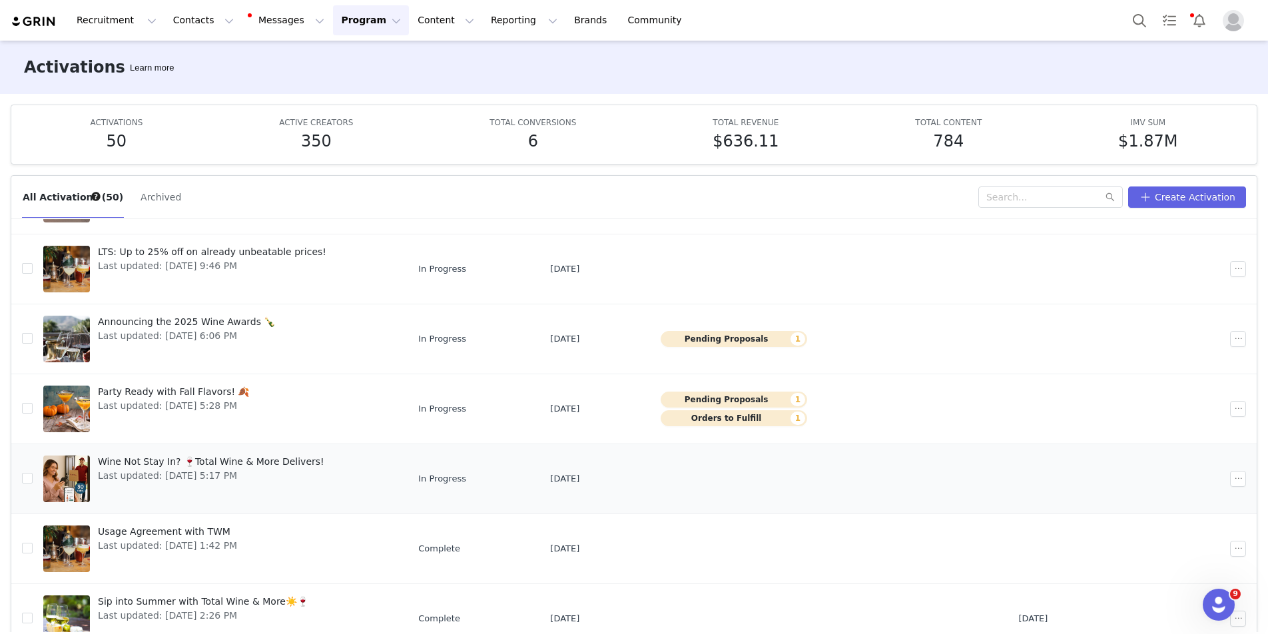
scroll to position [70, 0]
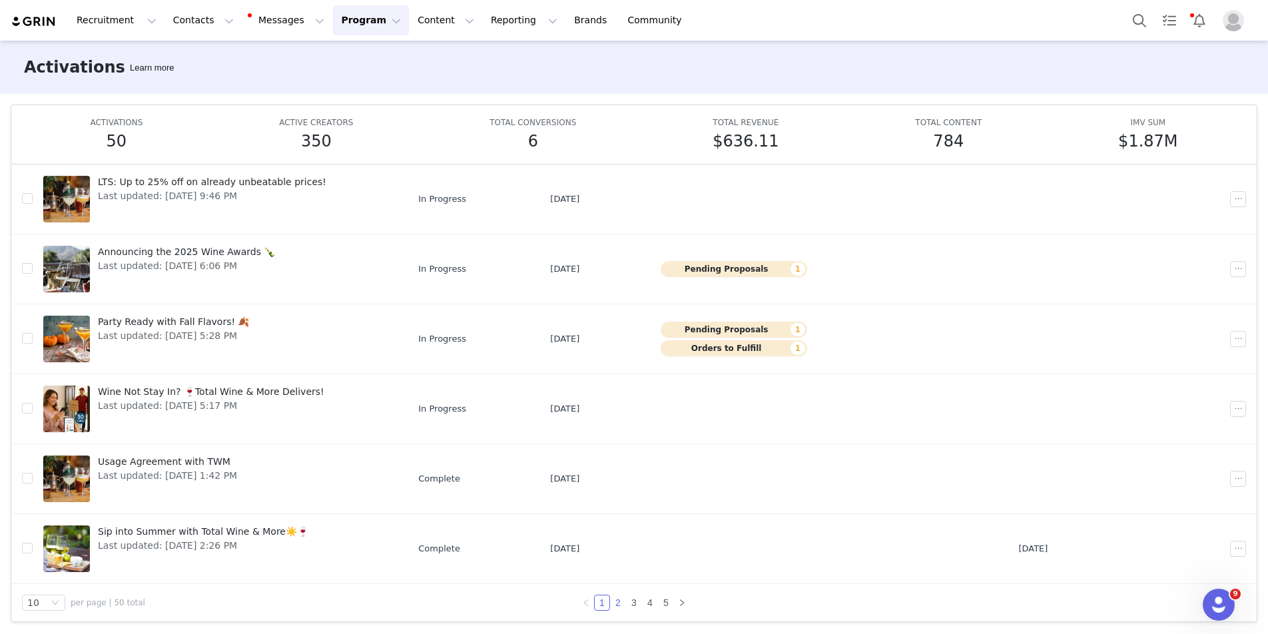
click at [619, 603] on link "2" at bounding box center [618, 603] width 15 height 15
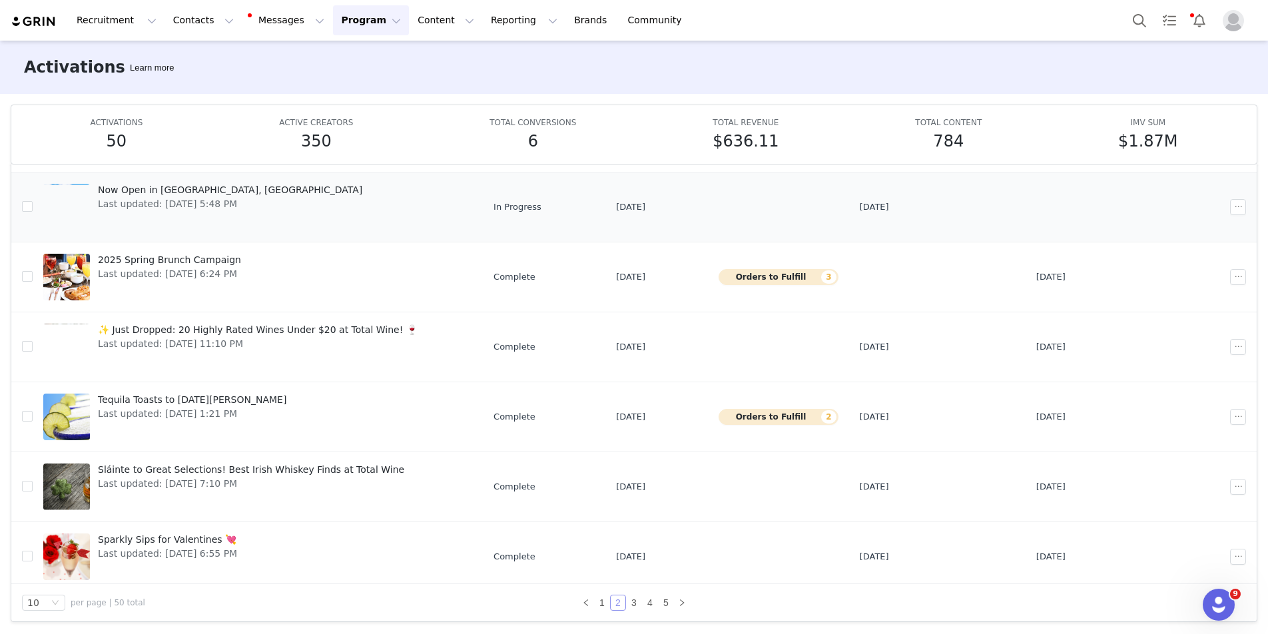
scroll to position [297, 0]
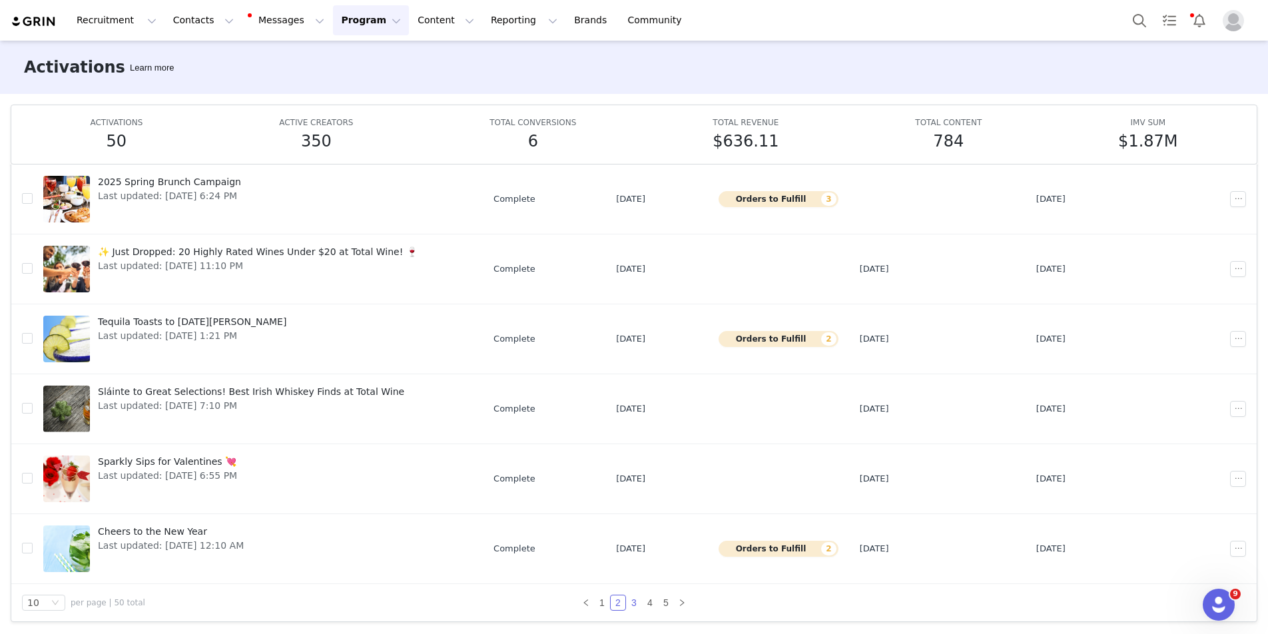
click at [636, 601] on link "3" at bounding box center [634, 603] width 15 height 15
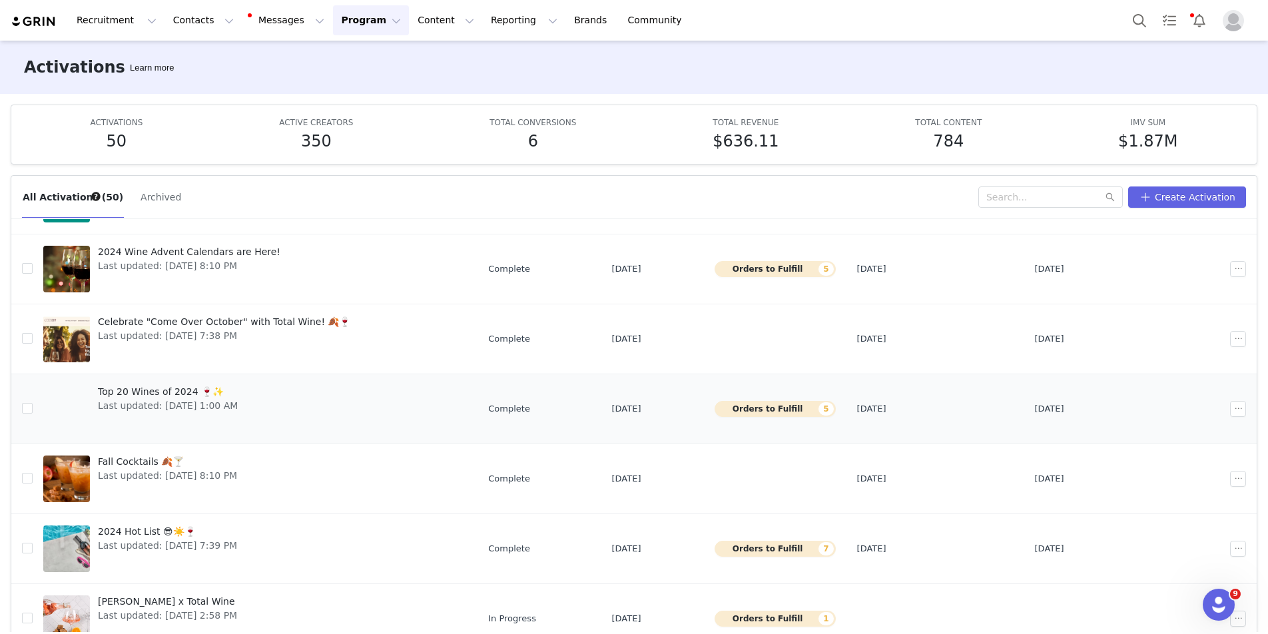
scroll to position [177, 0]
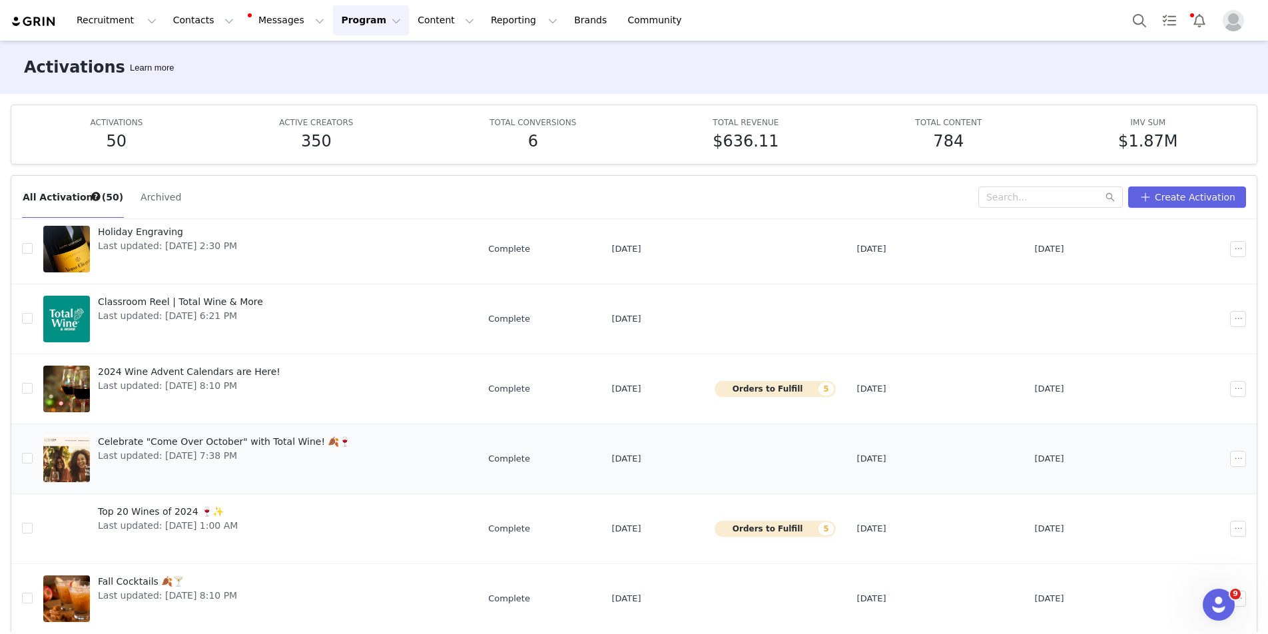
click at [266, 441] on span "Celebrate "Come Over October" with Total Wine! 🍂🍷" at bounding box center [224, 442] width 252 height 14
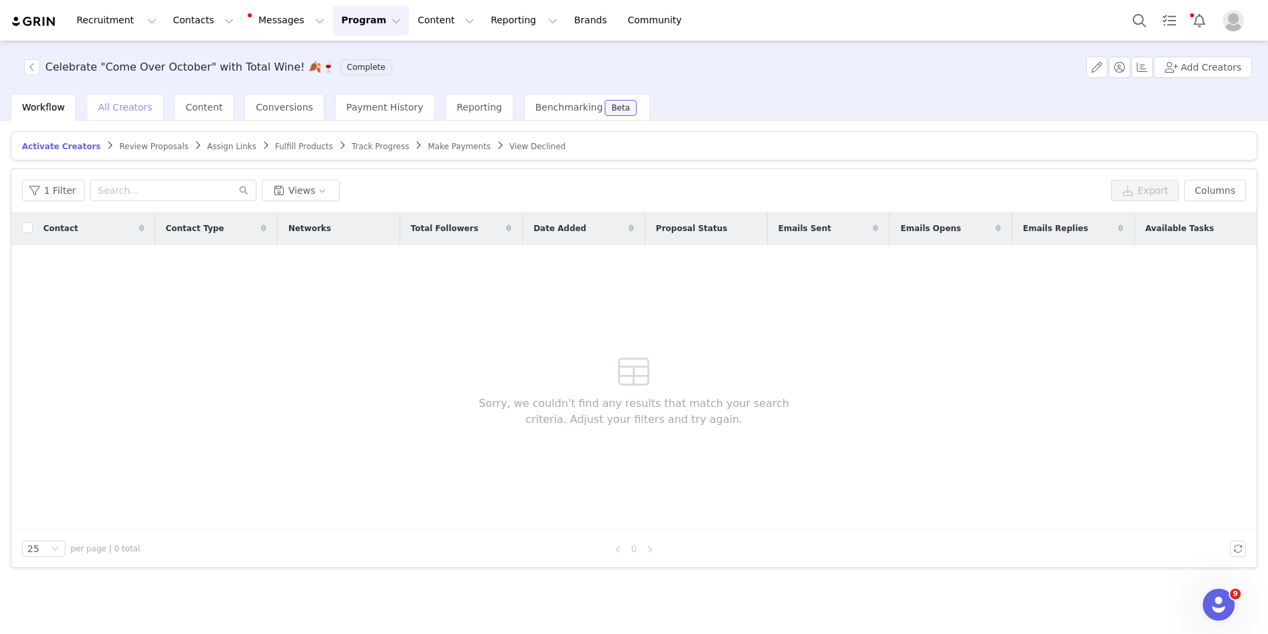
click at [139, 107] on span "All Creators" at bounding box center [125, 107] width 54 height 11
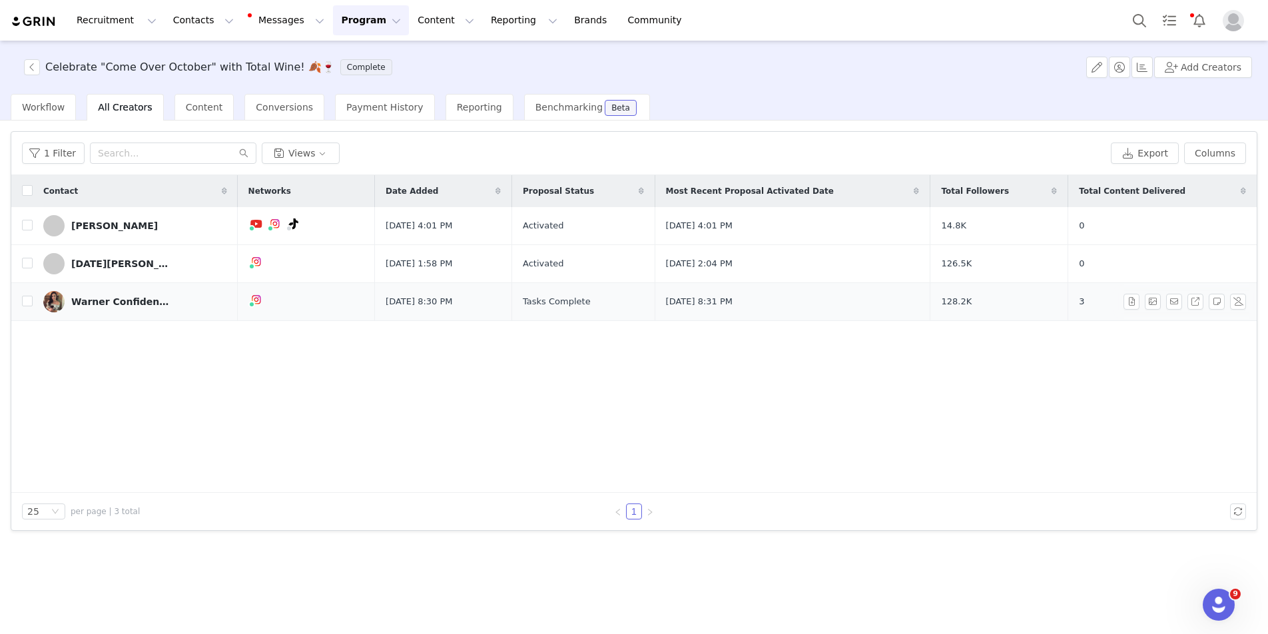
click at [140, 306] on div "Warner Confidenceuncorked" at bounding box center [121, 301] width 100 height 11
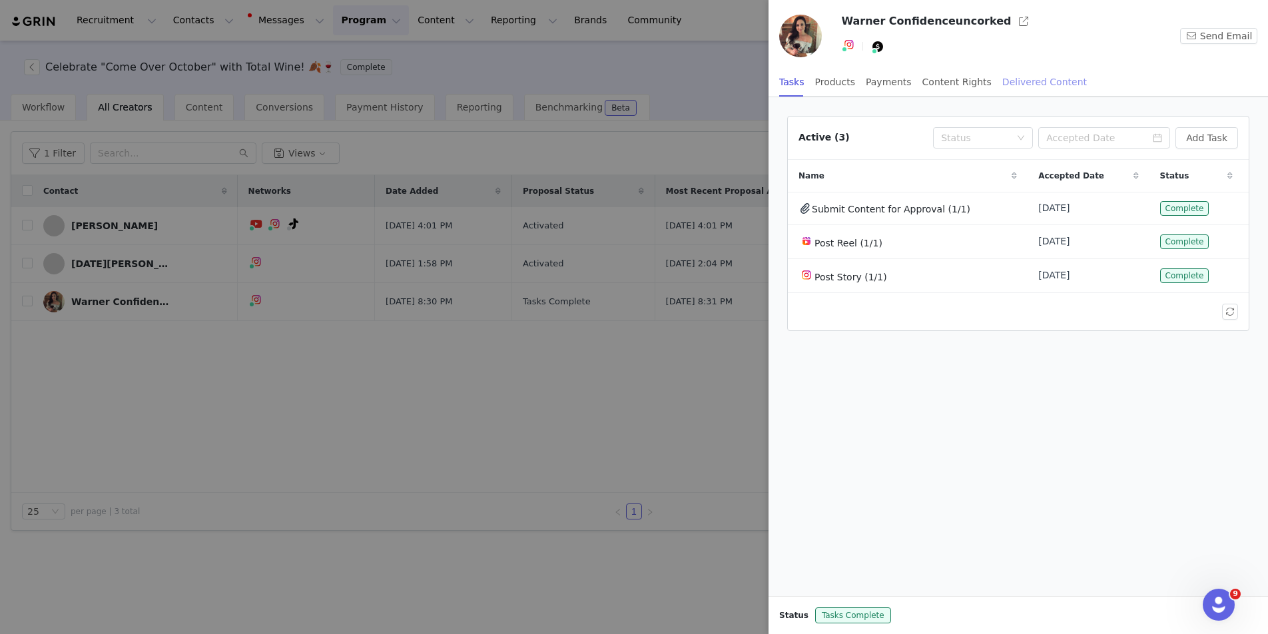
click at [1012, 80] on div "Delivered Content" at bounding box center [1045, 82] width 85 height 30
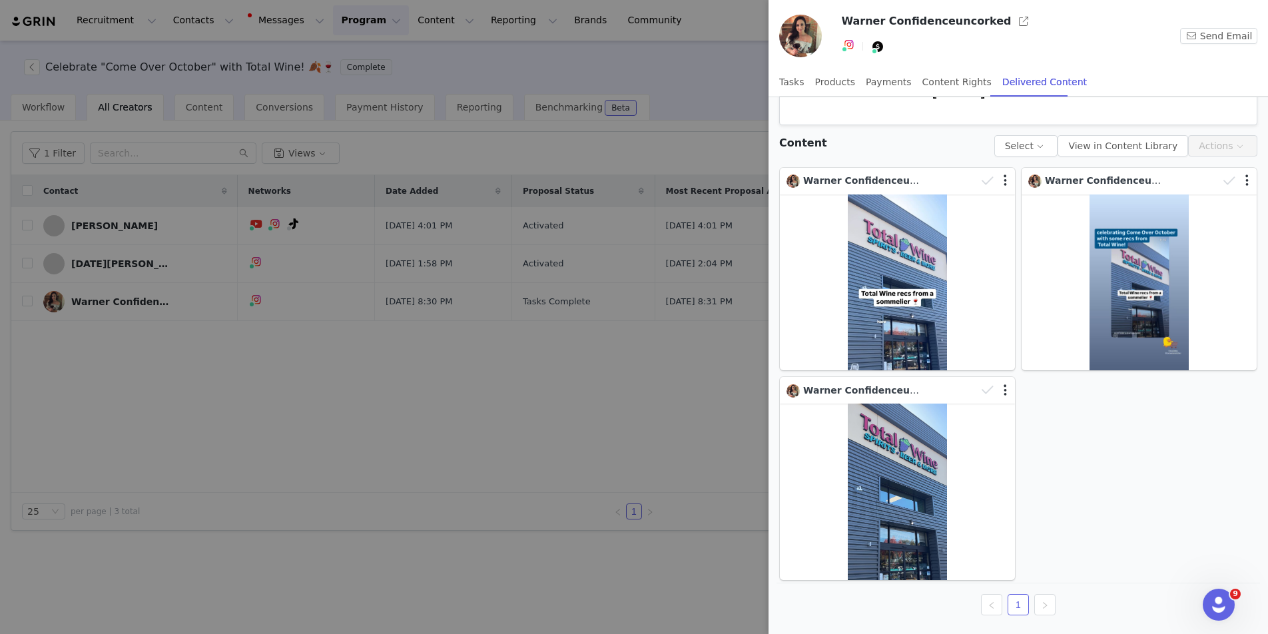
scroll to position [64, 0]
click at [849, 44] on img at bounding box center [849, 44] width 11 height 11
click at [859, 72] on link "@confidenceuncorked" at bounding box center [889, 74] width 104 height 11
click at [914, 148] on div "Content Select View in Content Library Actions" at bounding box center [1018, 142] width 489 height 42
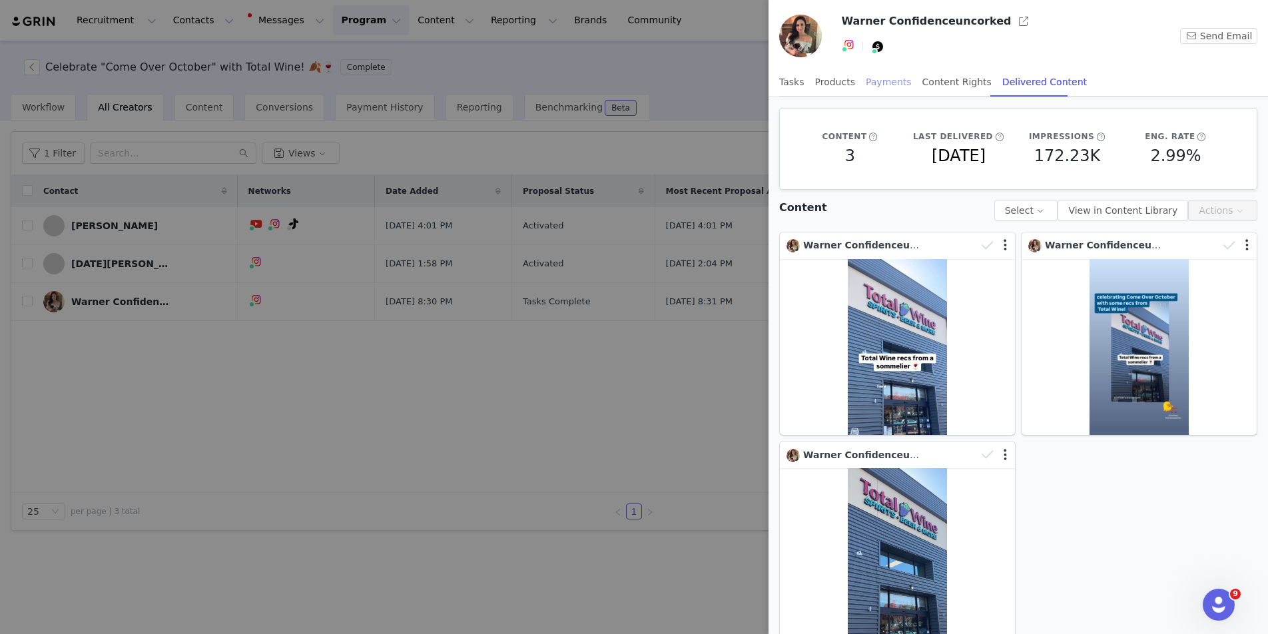
click at [897, 79] on div "Payments" at bounding box center [889, 82] width 46 height 30
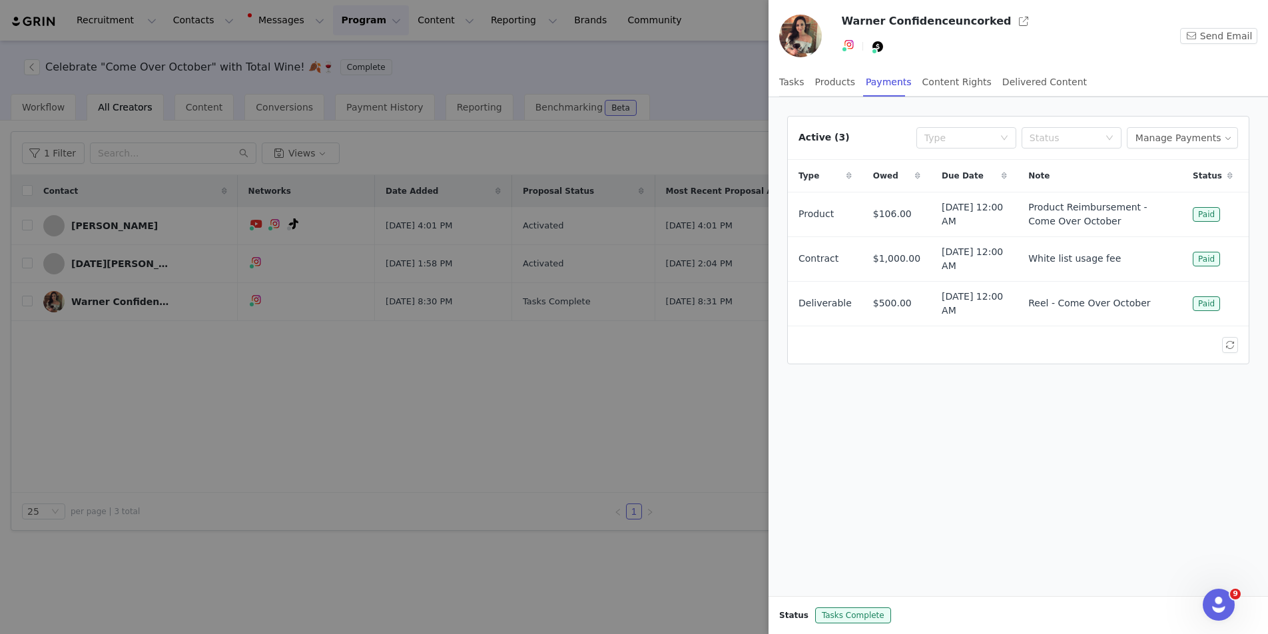
click at [696, 435] on div at bounding box center [634, 317] width 1268 height 634
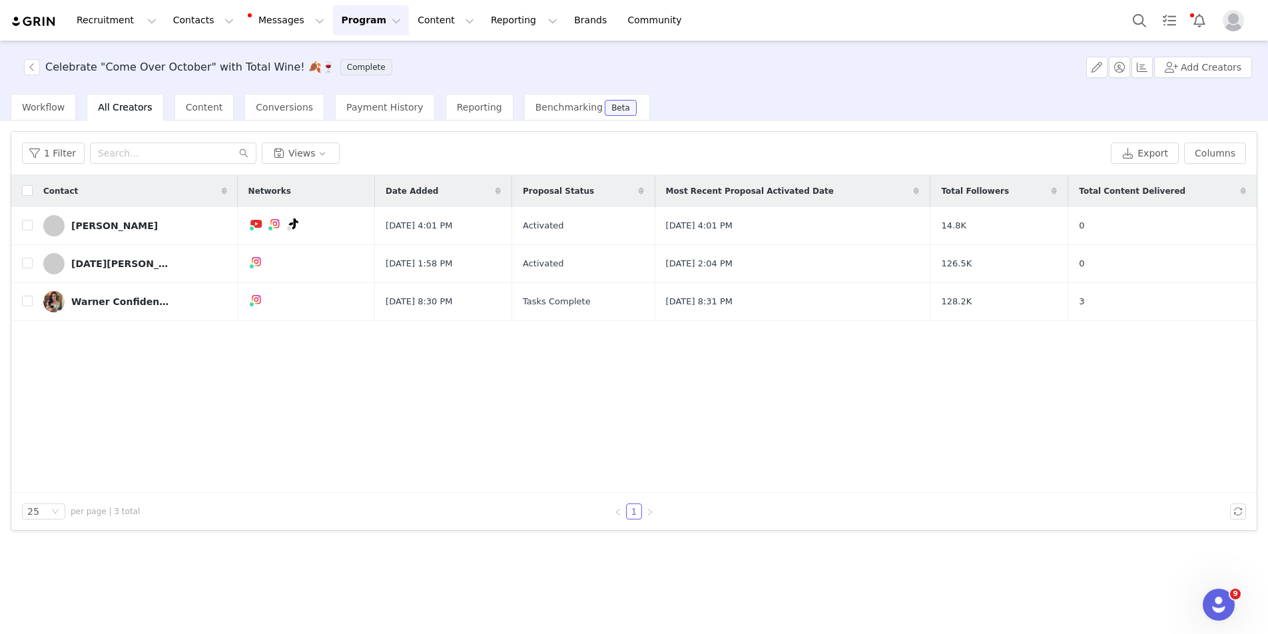
click at [829, 574] on div "Filters Filter Logic And Or Date Added ~ Proposal Status Select Owner Select Co…" at bounding box center [634, 377] width 1268 height 512
click at [268, 21] on button "Messages Messages" at bounding box center [287, 20] width 90 height 30
click at [156, 50] on div "Celebrate "Come Over October" with Total Wine! 🍂🍷 Complete Add Creators" at bounding box center [634, 67] width 1268 height 53
